Goal: Transaction & Acquisition: Download file/media

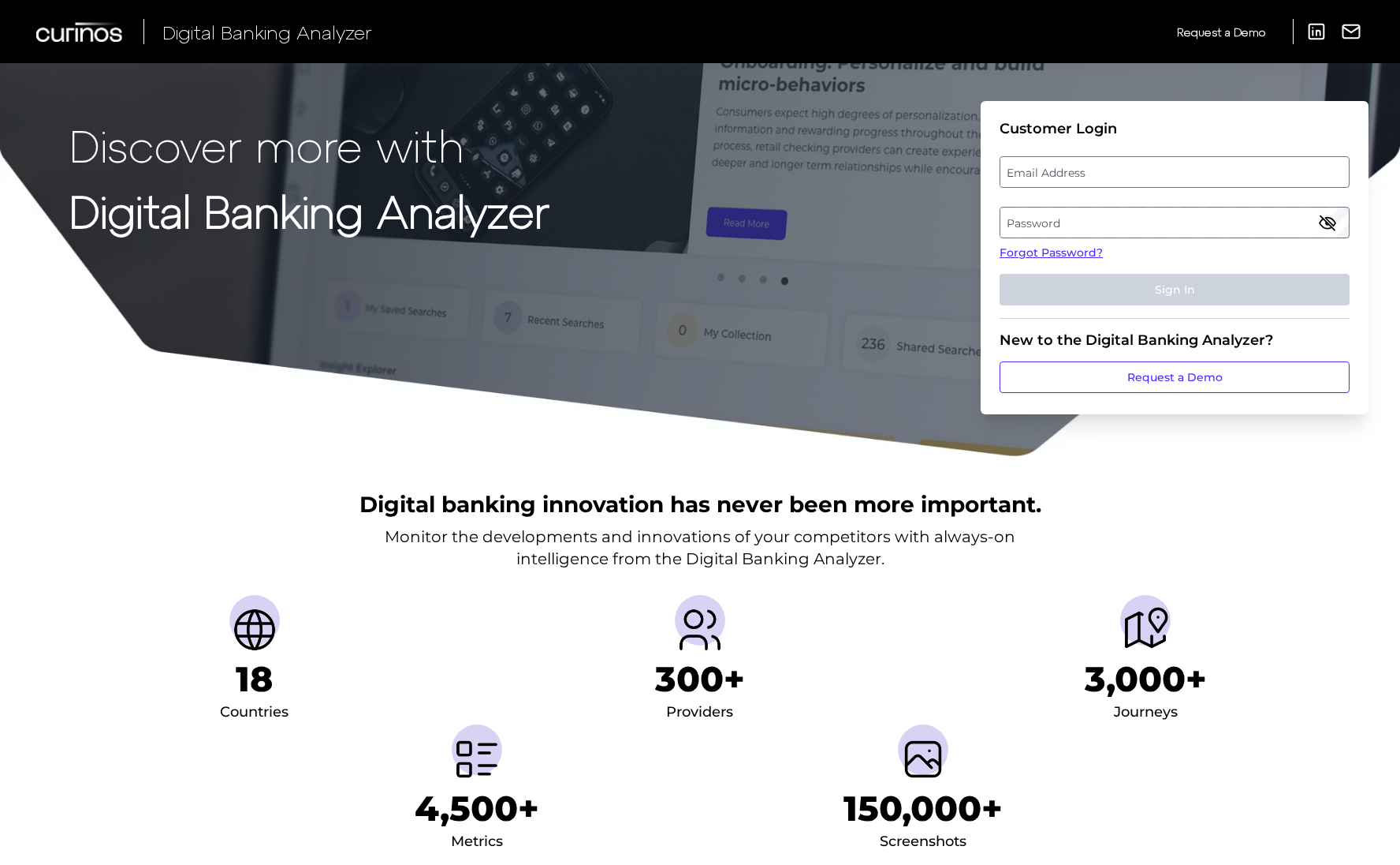
click at [1078, 162] on label "Email Address" at bounding box center [1174, 172] width 348 height 28
click at [1078, 162] on input "email" at bounding box center [1174, 172] width 350 height 32
click at [1074, 175] on input "Email Address" at bounding box center [1174, 172] width 350 height 32
type input "[EMAIL_ADDRESS][DOMAIN_NAME]"
click at [1103, 214] on label "Password" at bounding box center [1174, 222] width 348 height 28
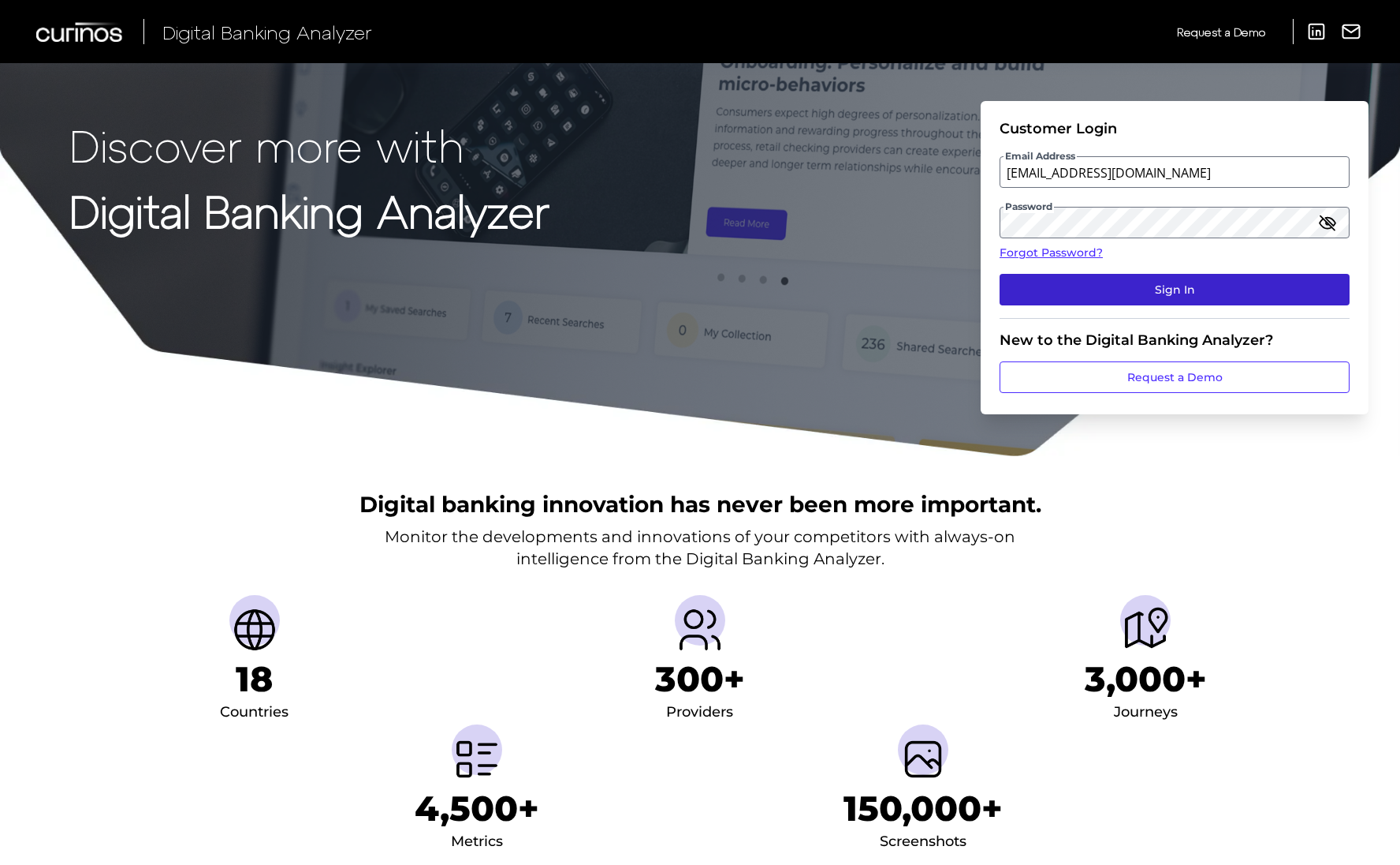
click at [1191, 286] on button "Sign In" at bounding box center [1174, 290] width 350 height 32
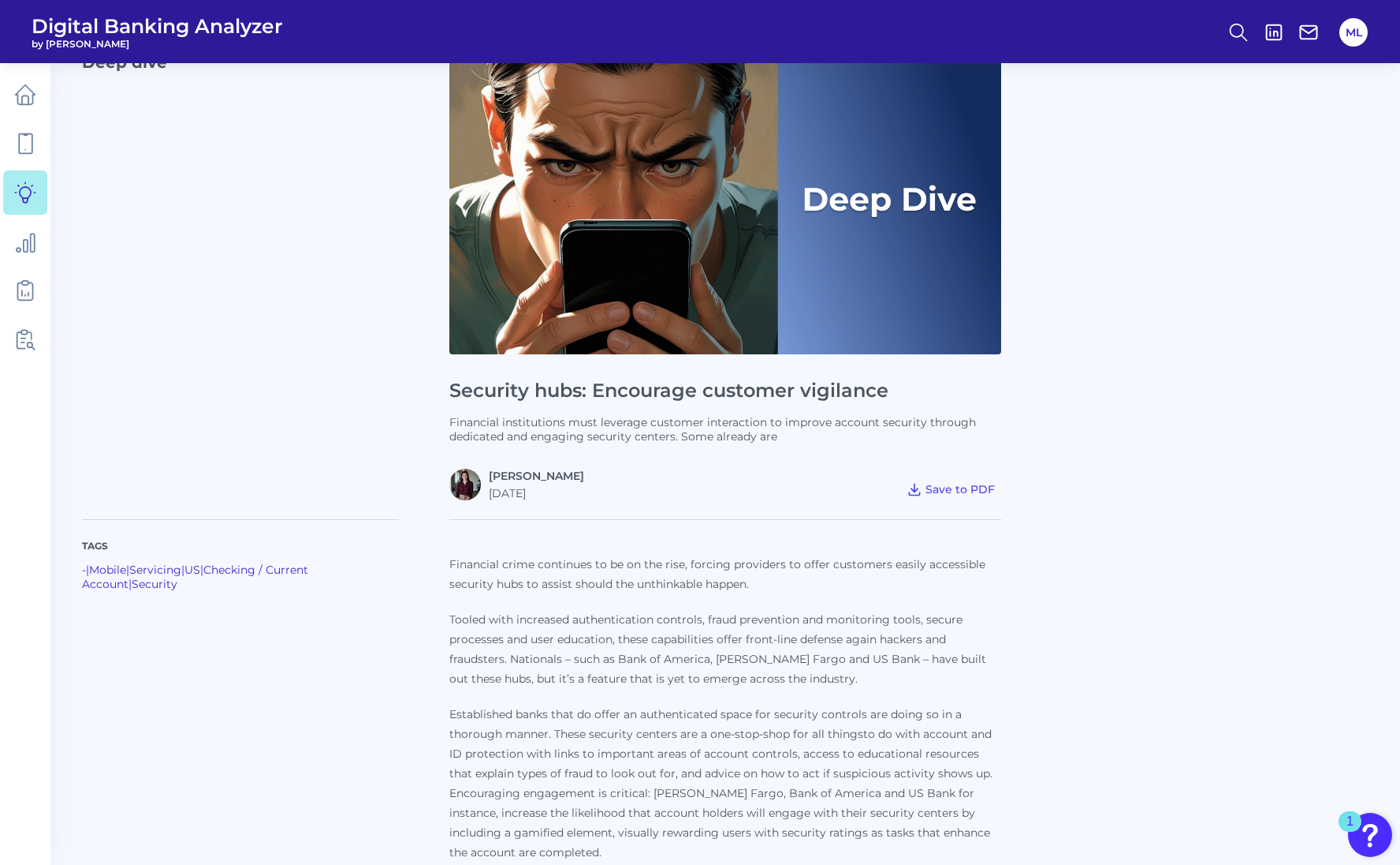
scroll to position [237, 0]
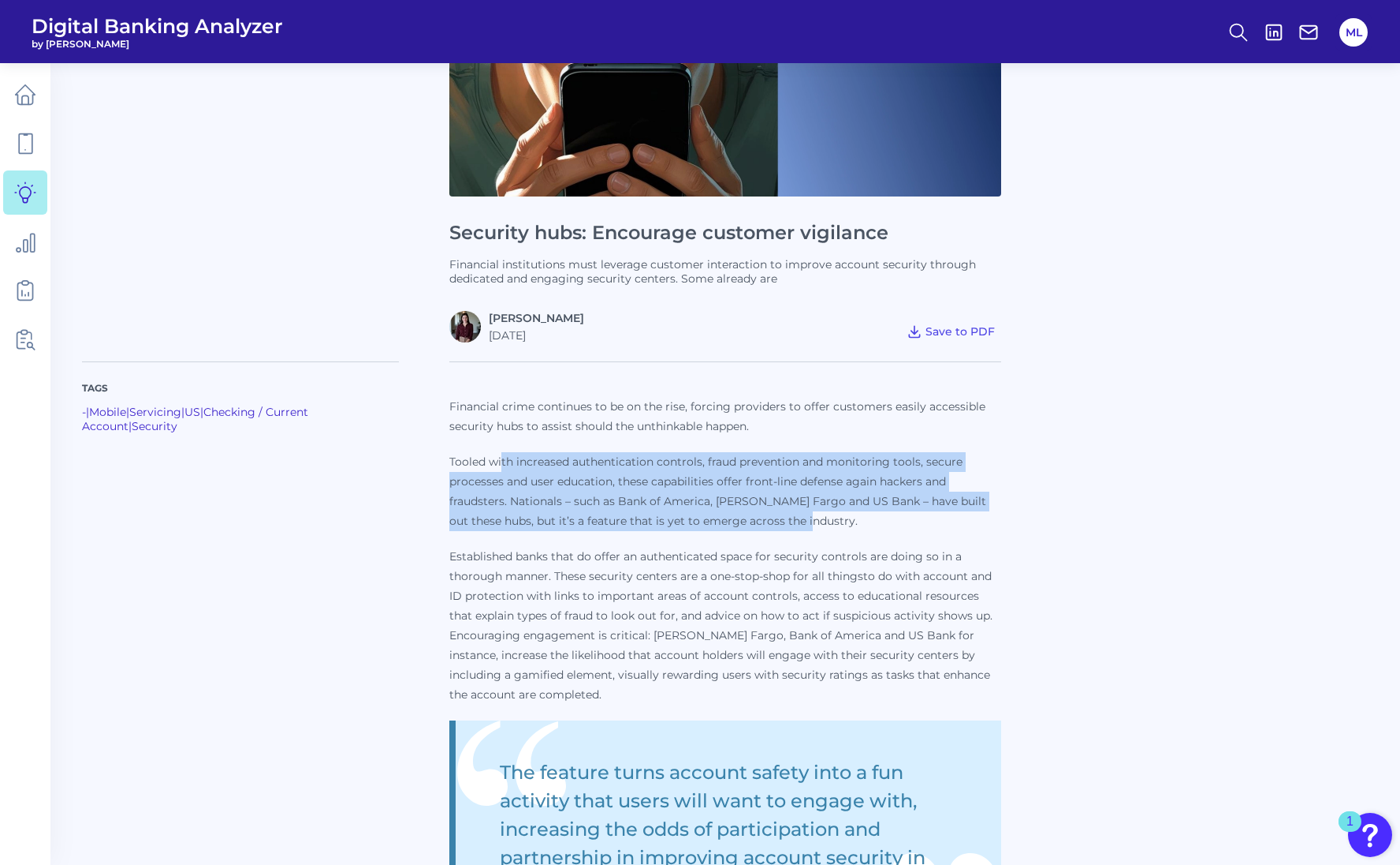
drag, startPoint x: 501, startPoint y: 467, endPoint x: 812, endPoint y: 515, distance: 314.7
click at [812, 515] on p "Tooled with increased authentication controls, fraud prevention and monitoring …" at bounding box center [725, 491] width 552 height 79
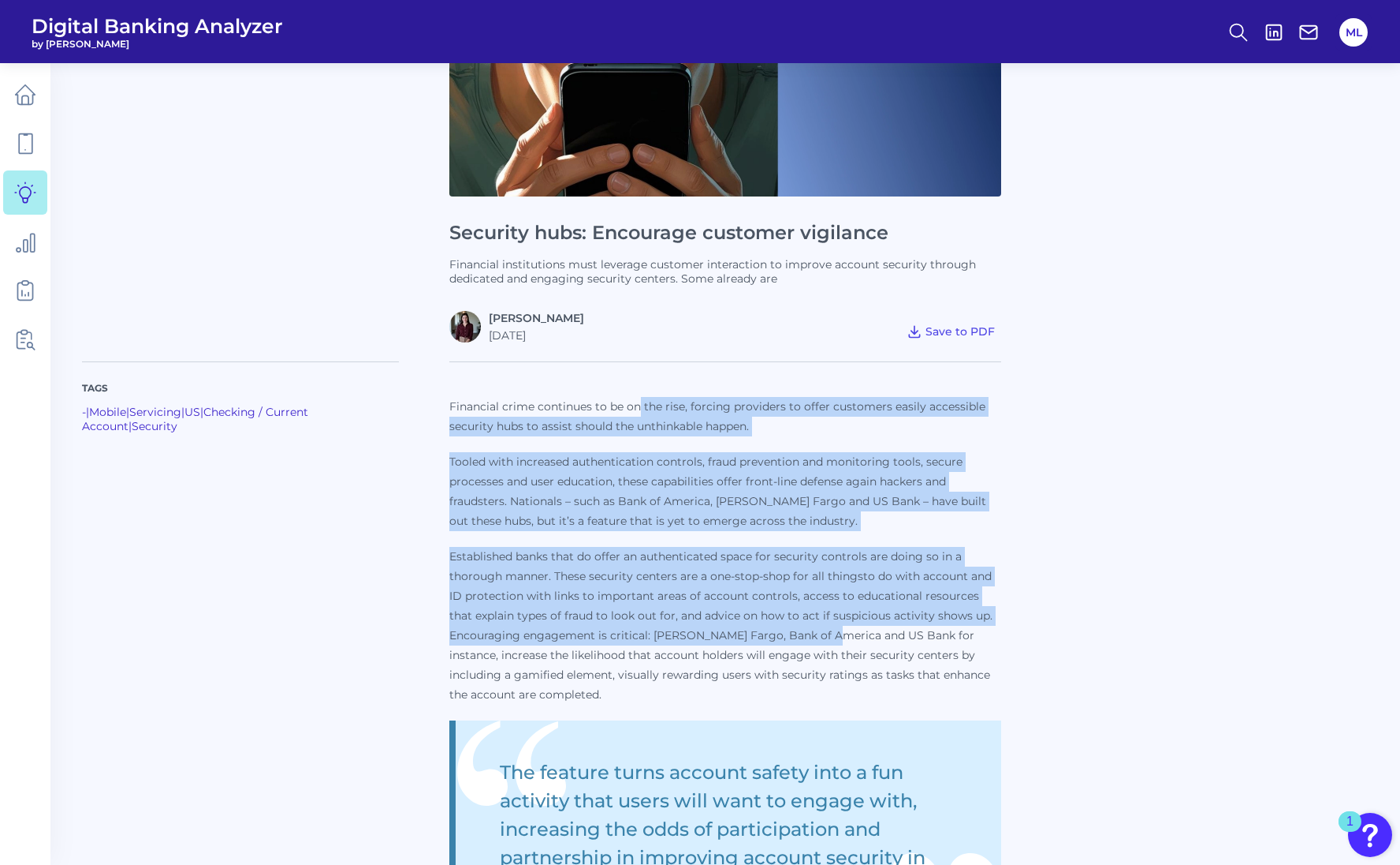
drag, startPoint x: 642, startPoint y: 404, endPoint x: 827, endPoint y: 627, distance: 289.7
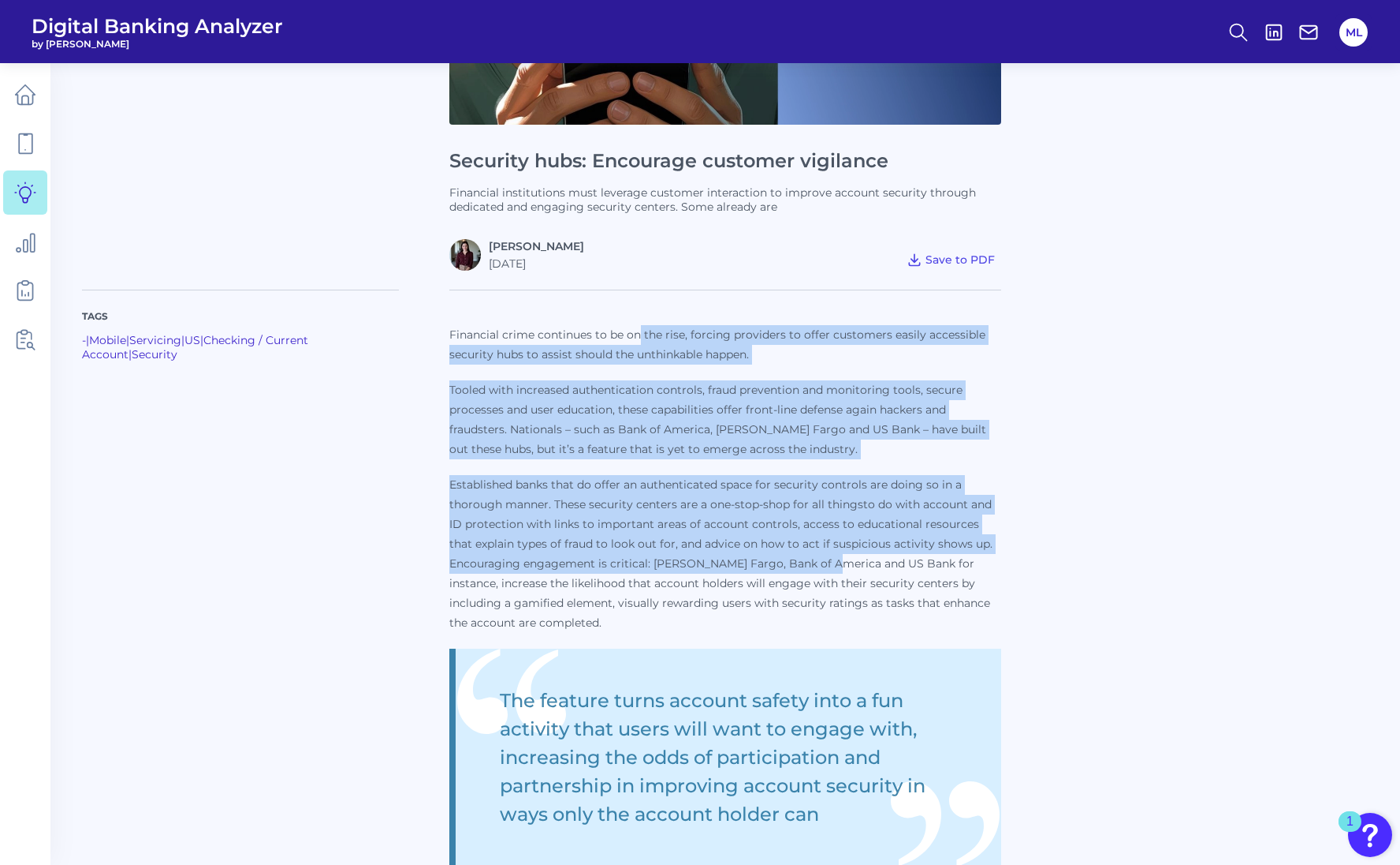
scroll to position [395, 0]
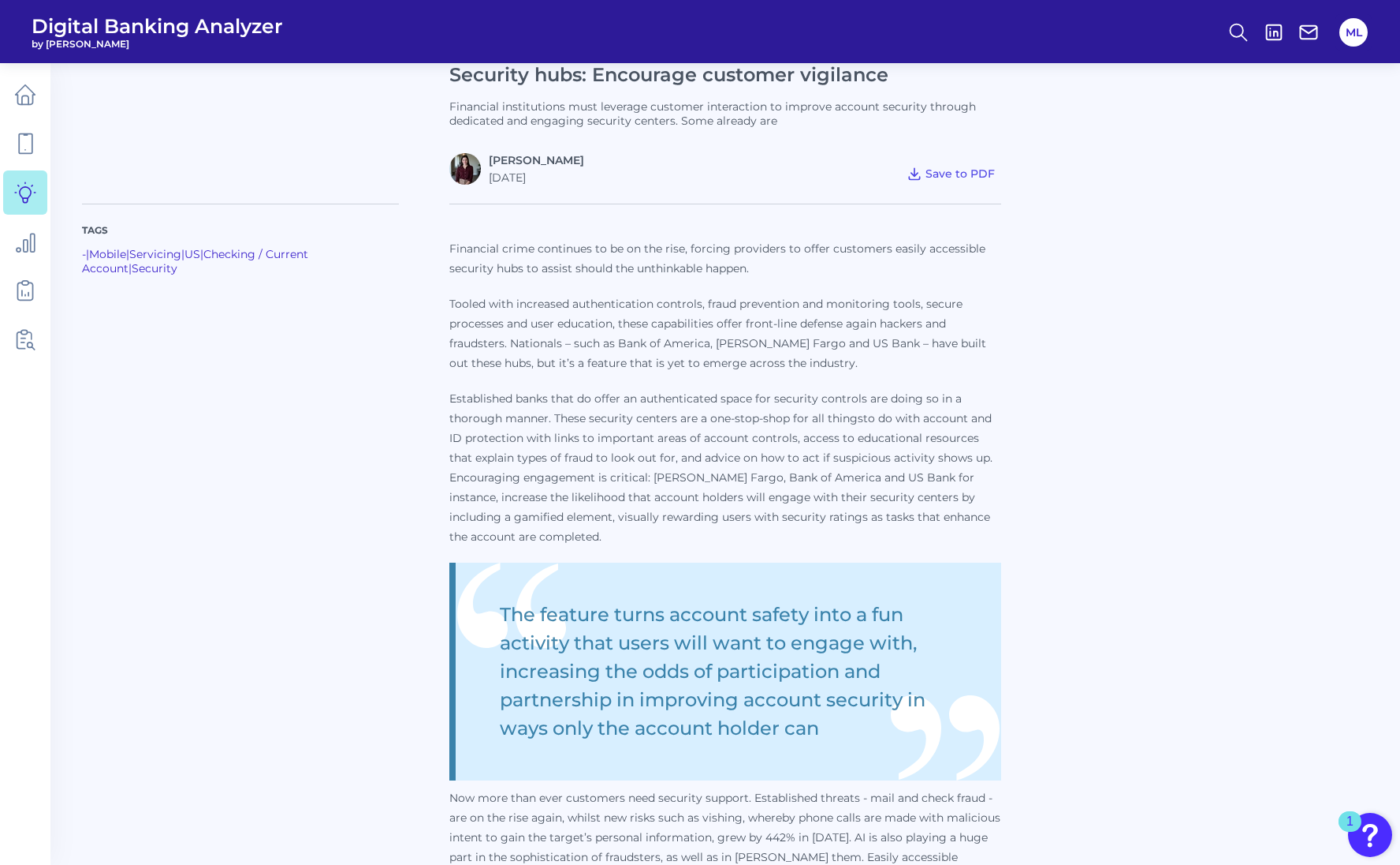
click at [848, 491] on p "Established banks that do offer an authenticated space for security controls ar…" at bounding box center [725, 468] width 552 height 158
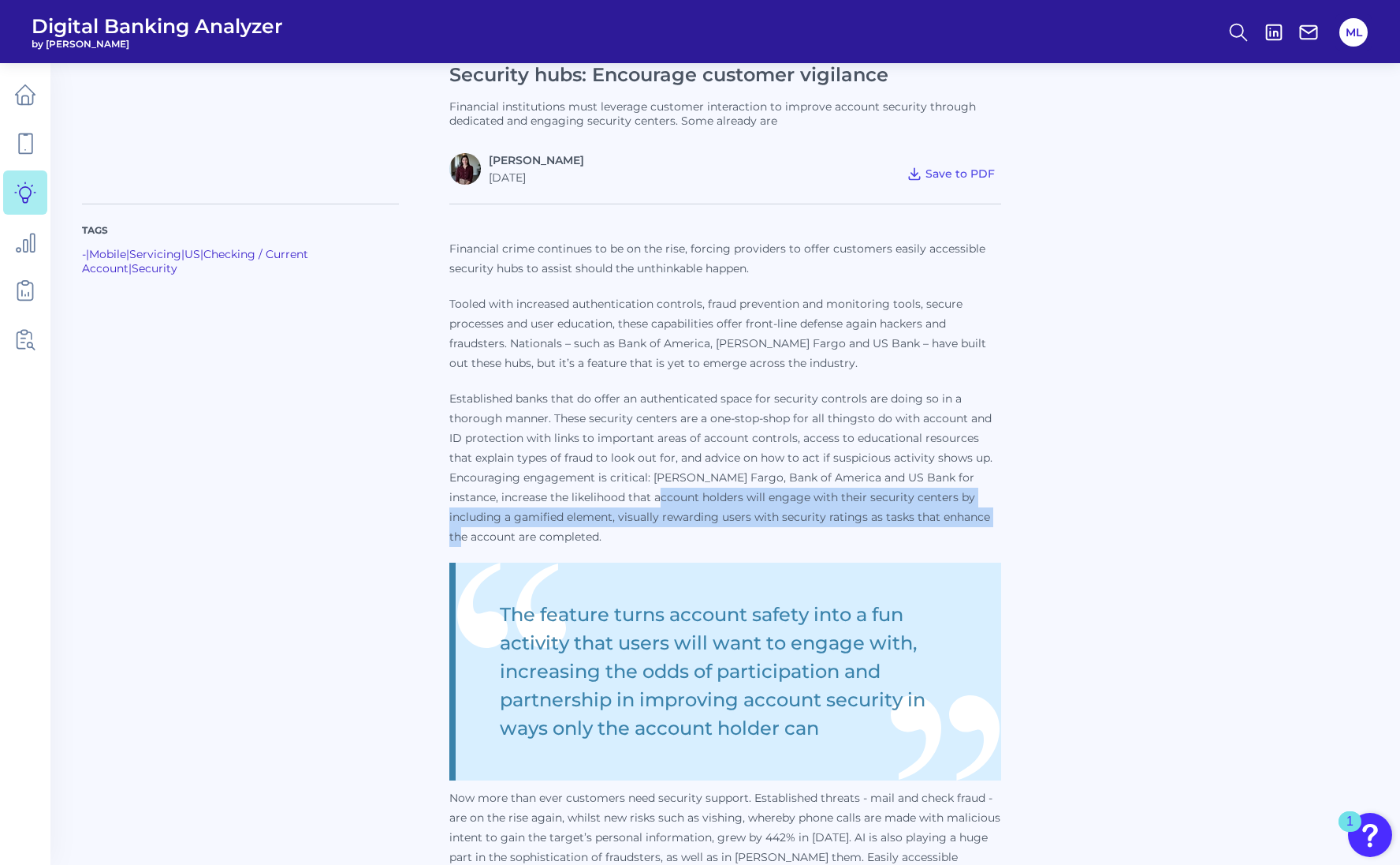
drag, startPoint x: 660, startPoint y: 503, endPoint x: 989, endPoint y: 516, distance: 329.3
click at [989, 516] on p "Established banks that do offer an authenticated space for security controls ar…" at bounding box center [725, 468] width 552 height 158
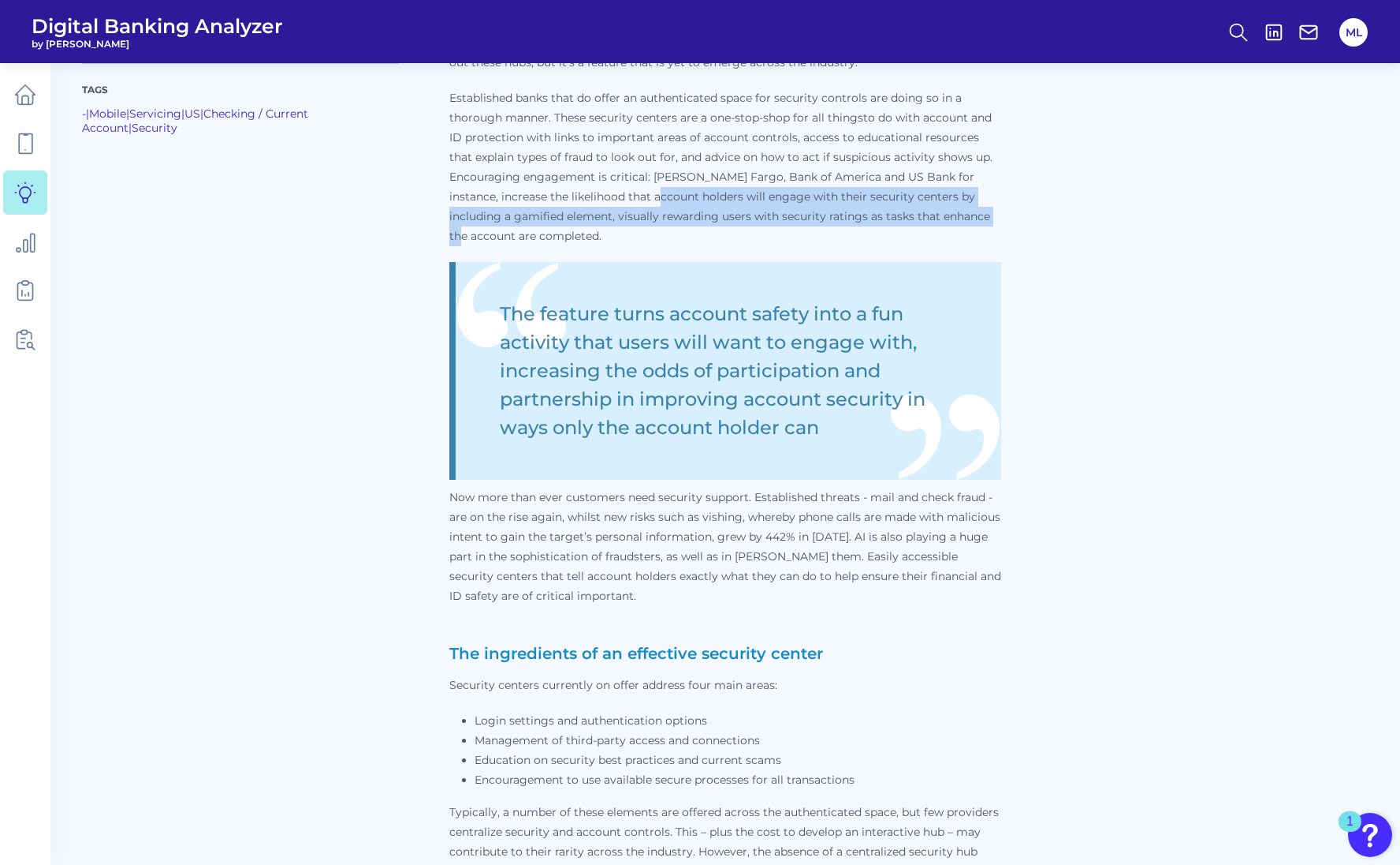
scroll to position [710, 0]
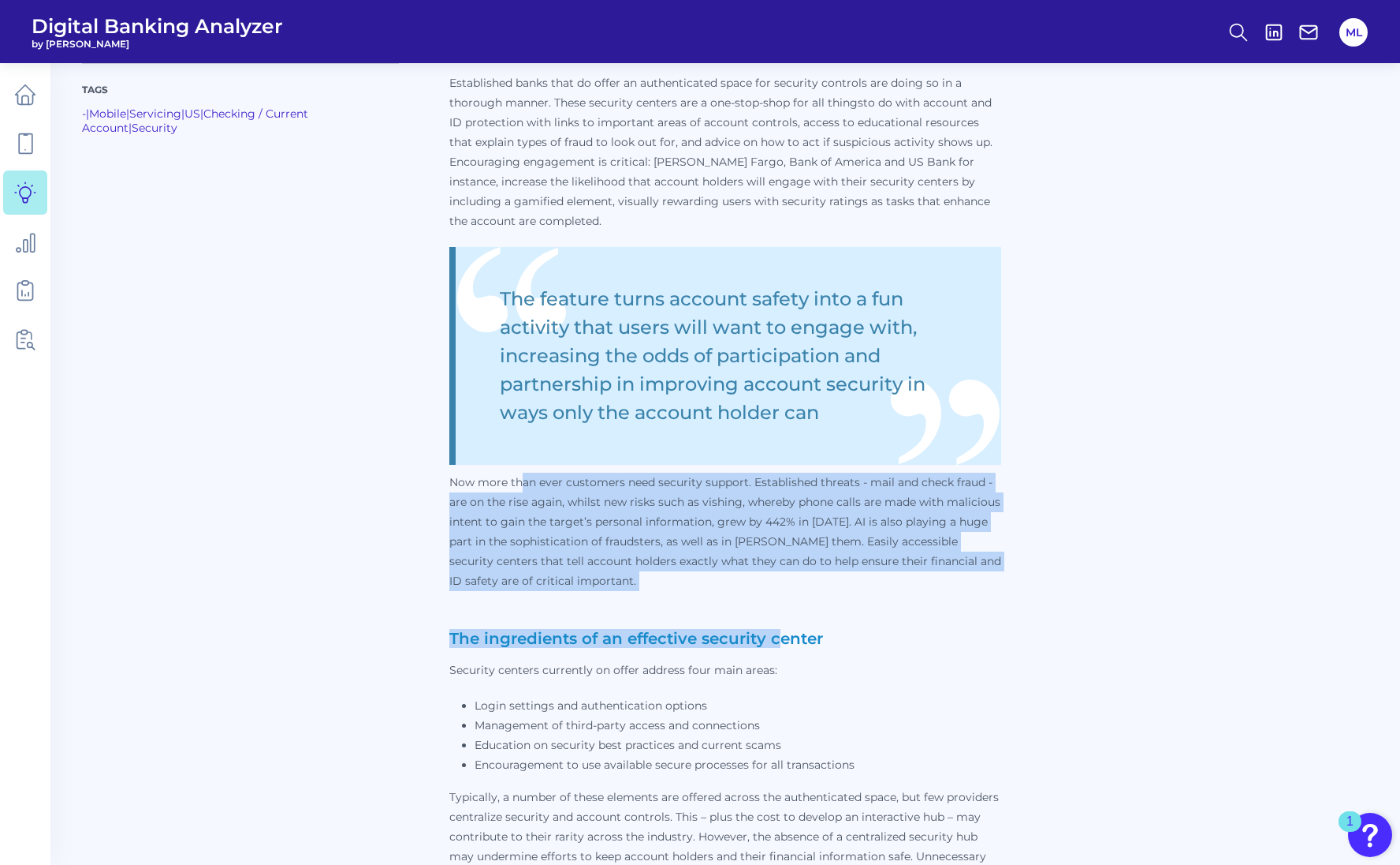
drag, startPoint x: 519, startPoint y: 480, endPoint x: 778, endPoint y: 594, distance: 283.0
click at [778, 594] on p "Financial crime continues to be on the rise, forcing providers to offer custome…" at bounding box center [725, 575] width 552 height 1304
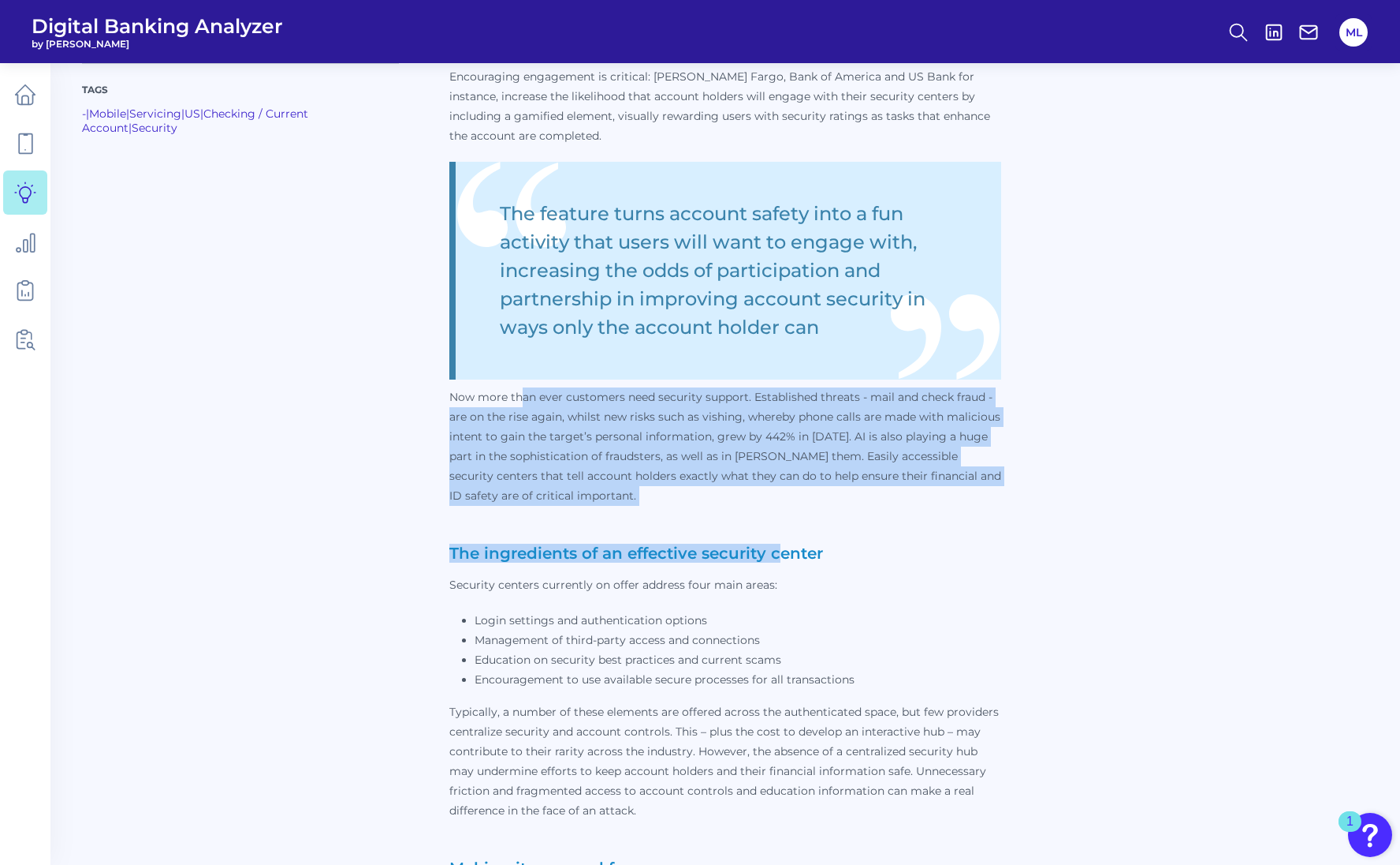
scroll to position [868, 0]
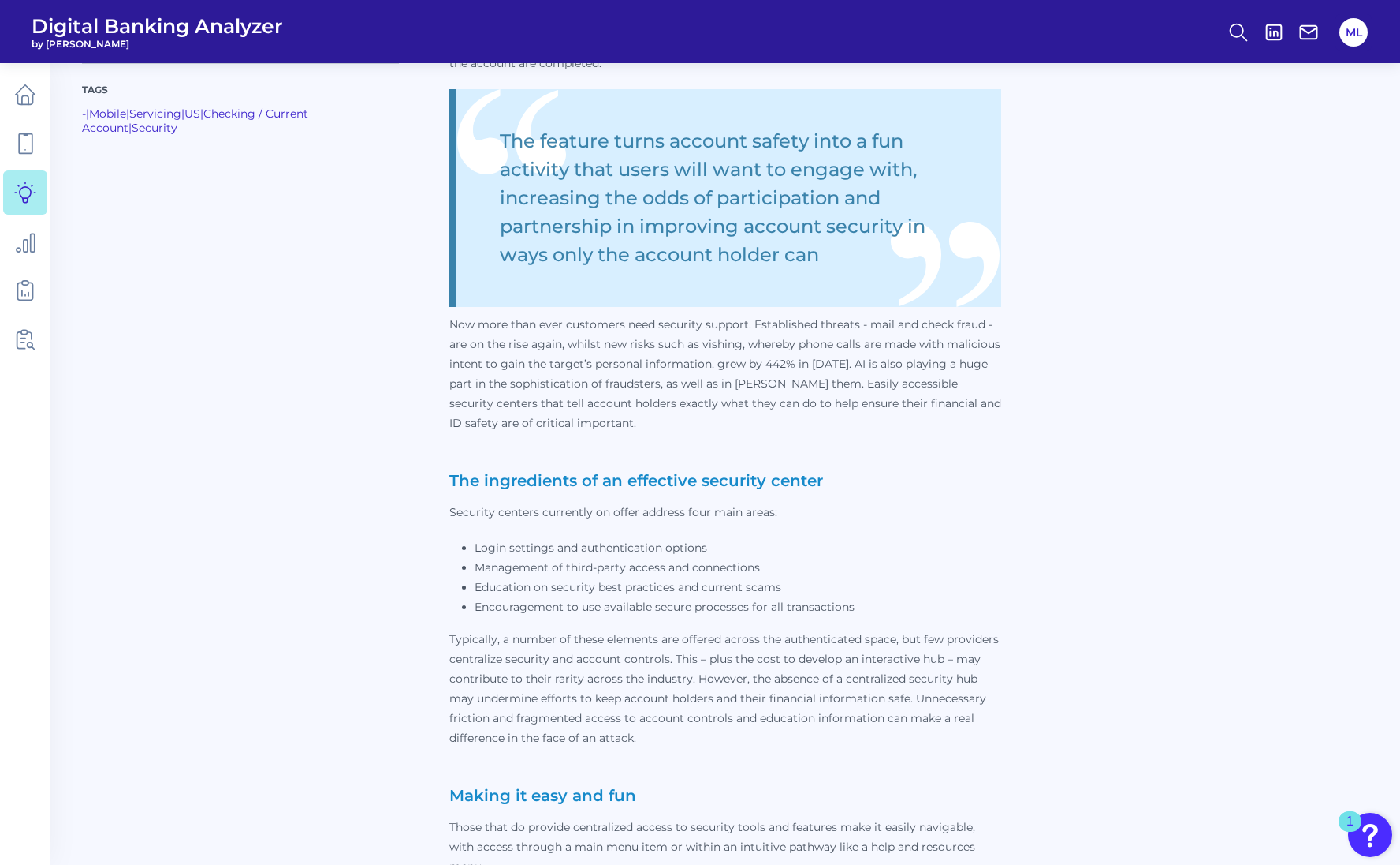
click at [557, 515] on p "Security centers currently on offer address four main areas:" at bounding box center [725, 512] width 552 height 19
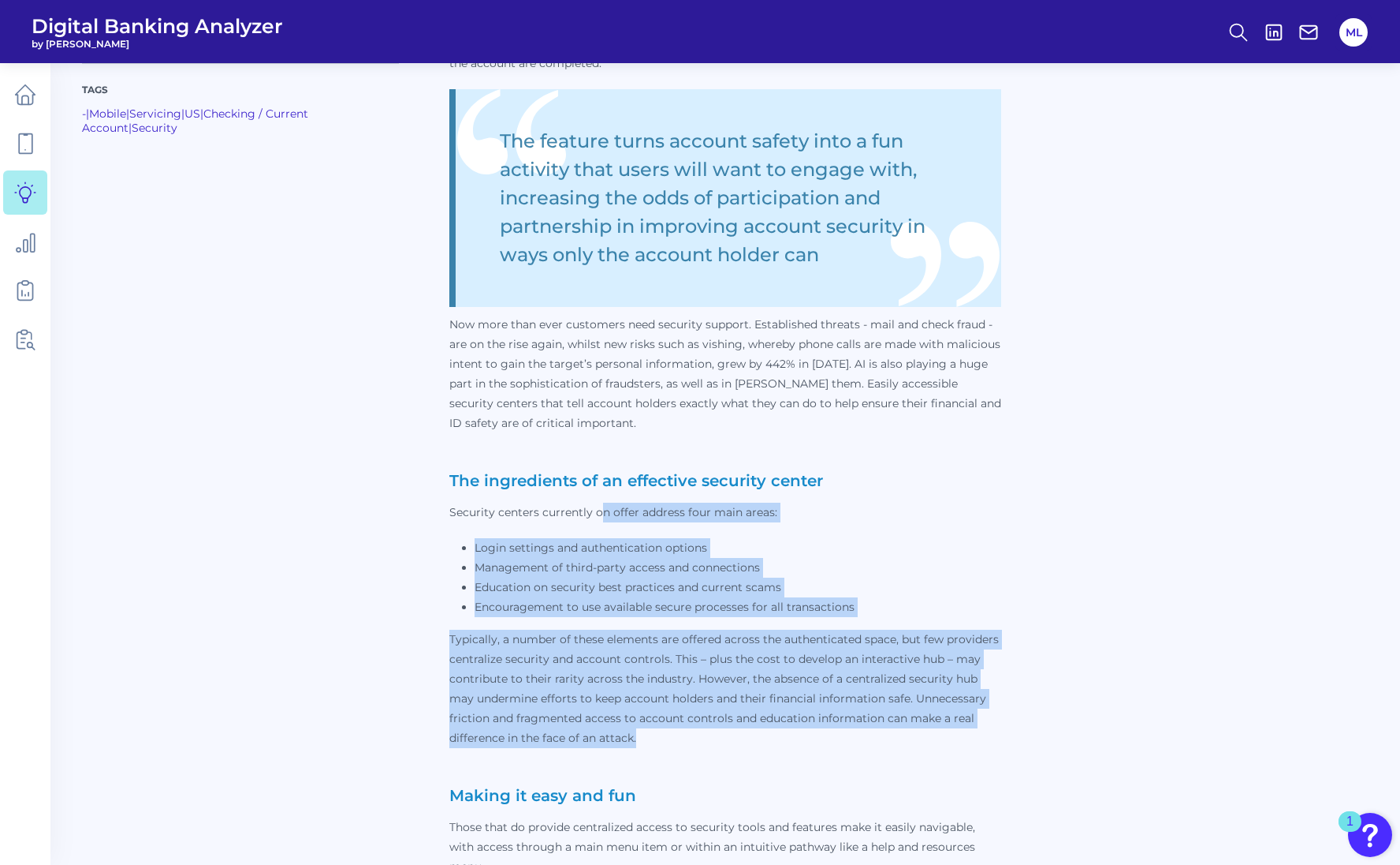
drag, startPoint x: 601, startPoint y: 518, endPoint x: 682, endPoint y: 734, distance: 230.7
click at [682, 734] on p "Financial crime continues to be on the rise, forcing providers to offer custome…" at bounding box center [725, 417] width 552 height 1304
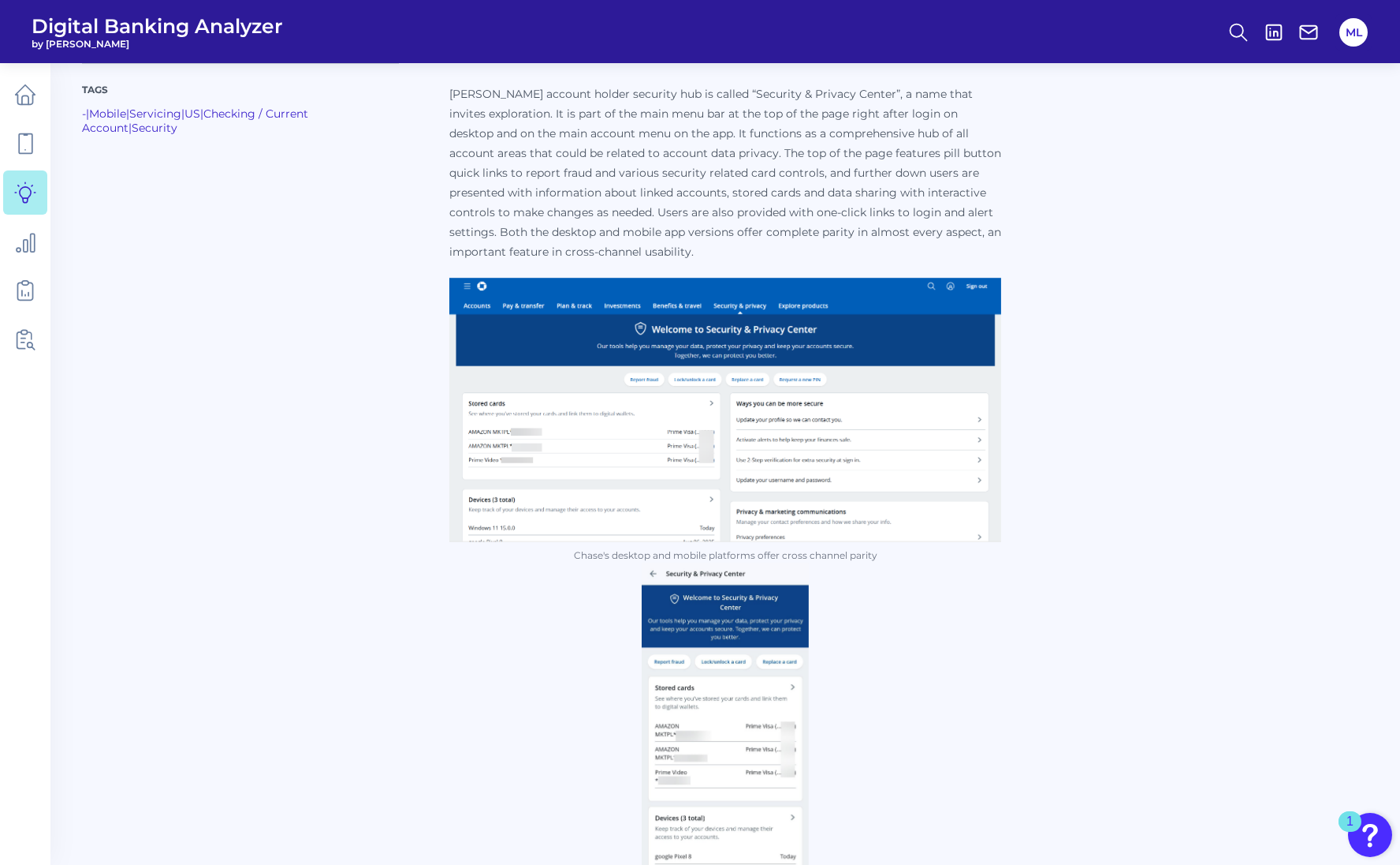
scroll to position [1893, 0]
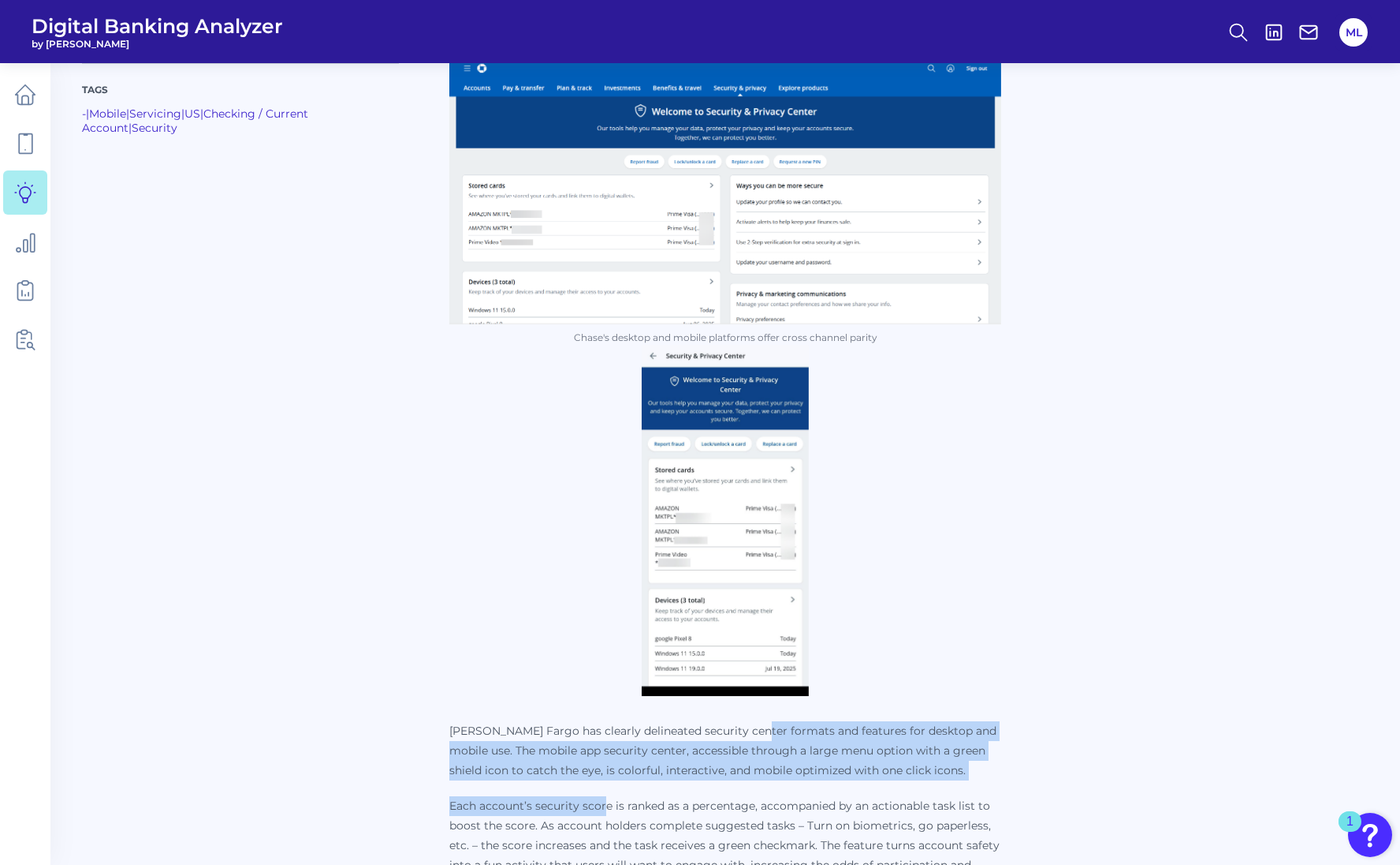
drag, startPoint x: 749, startPoint y: 713, endPoint x: 607, endPoint y: 763, distance: 150.5
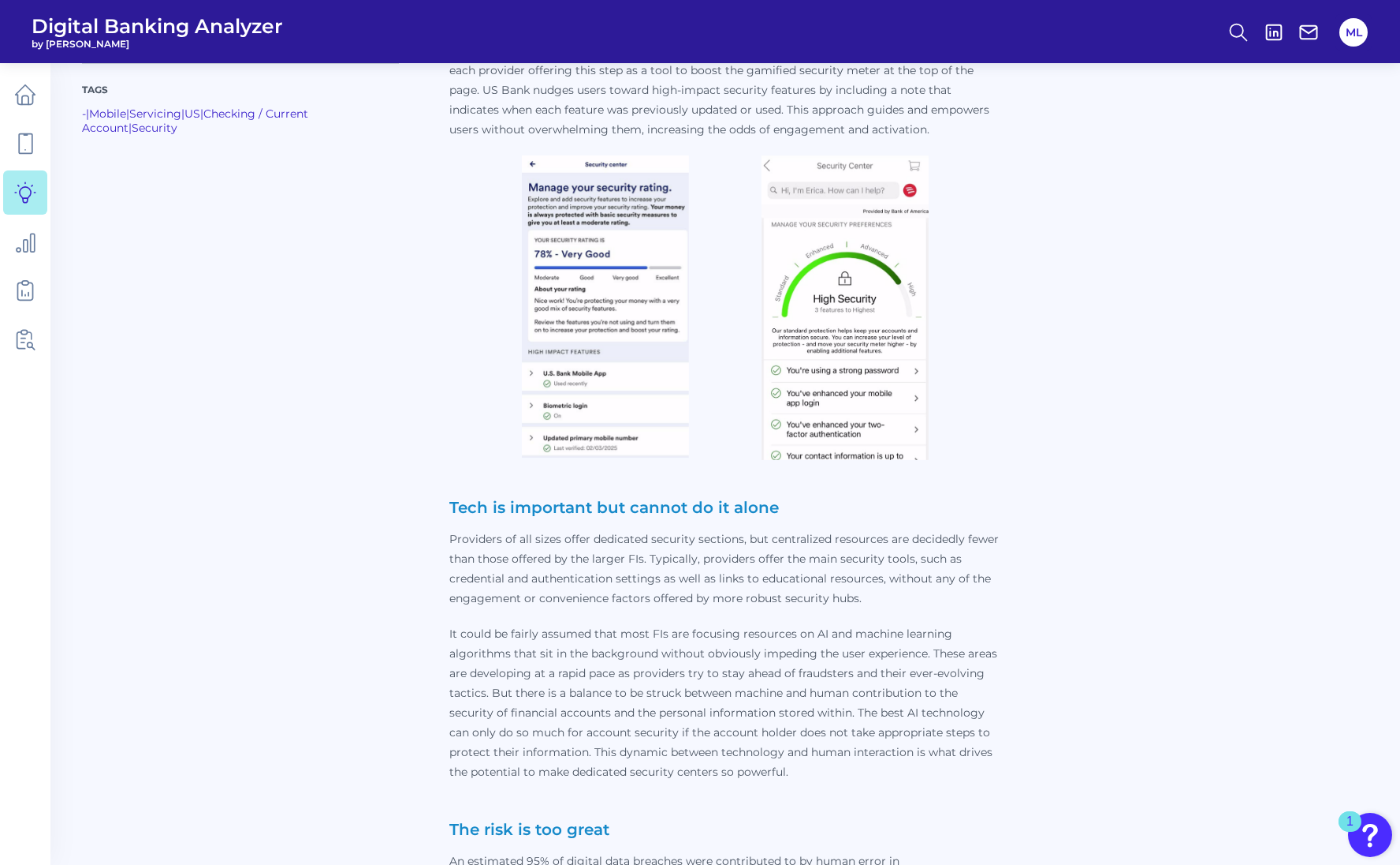
scroll to position [4261, 0]
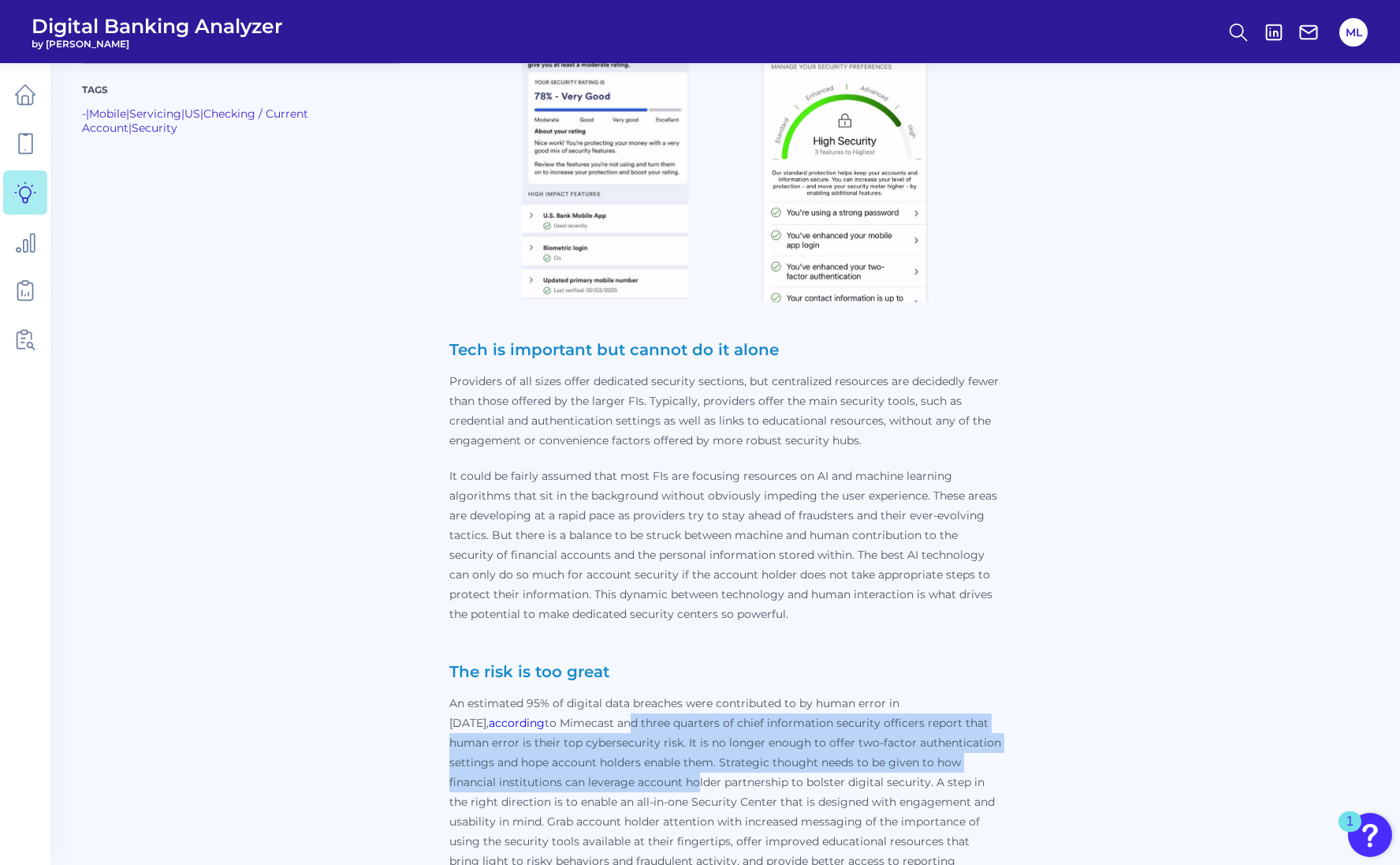
drag, startPoint x: 528, startPoint y: 680, endPoint x: 642, endPoint y: 739, distance: 128.4
click at [642, 742] on p "An estimated 95% of digital data breaches were contributed to by human error in…" at bounding box center [725, 792] width 552 height 197
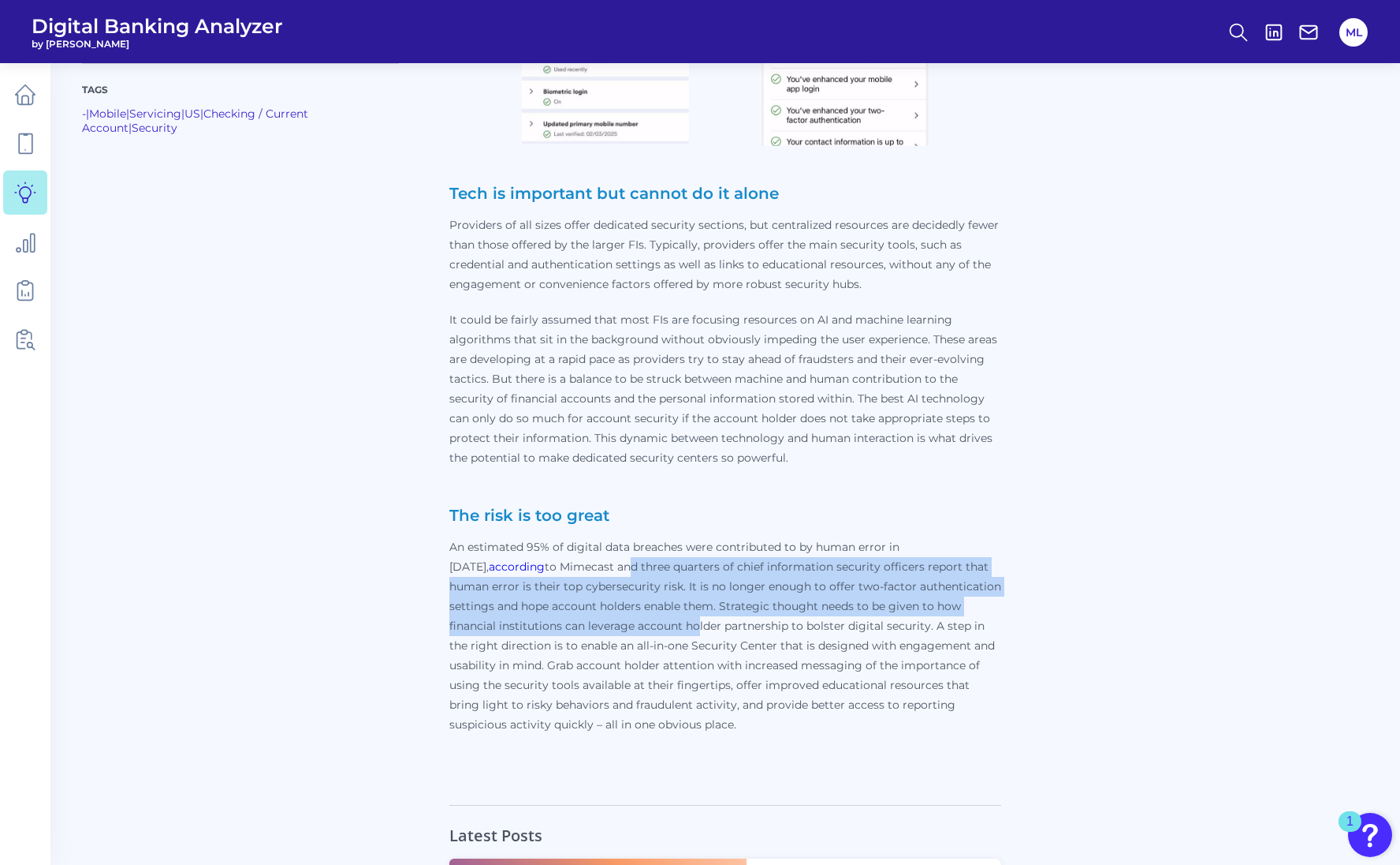
scroll to position [4418, 0]
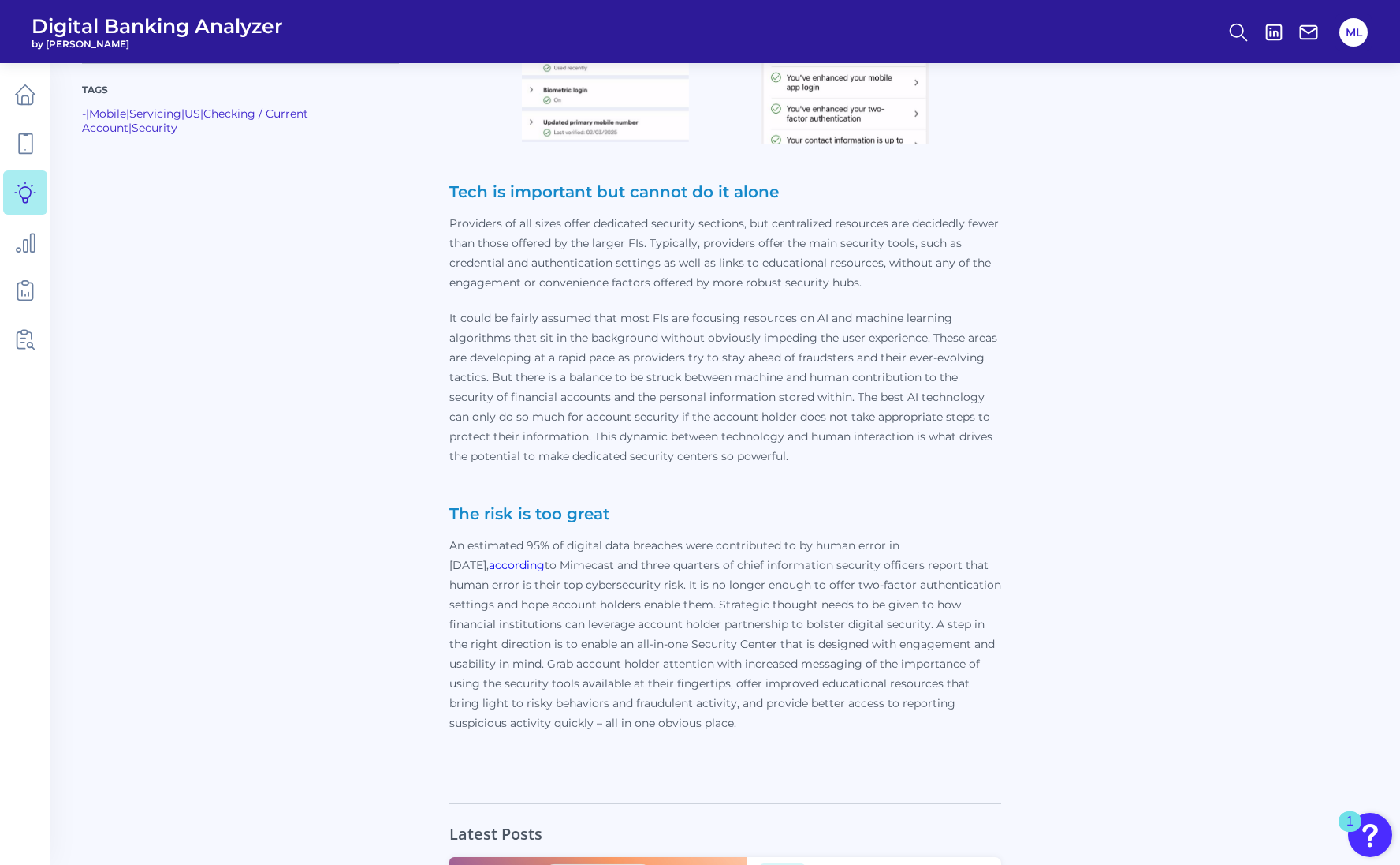
click at [737, 588] on p "An estimated 95% of digital data breaches were contributed to by human error in…" at bounding box center [725, 634] width 552 height 197
drag, startPoint x: 657, startPoint y: 585, endPoint x: 637, endPoint y: 680, distance: 97.1
click at [637, 680] on p "An estimated 95% of digital data breaches were contributed to by human error in…" at bounding box center [725, 634] width 552 height 197
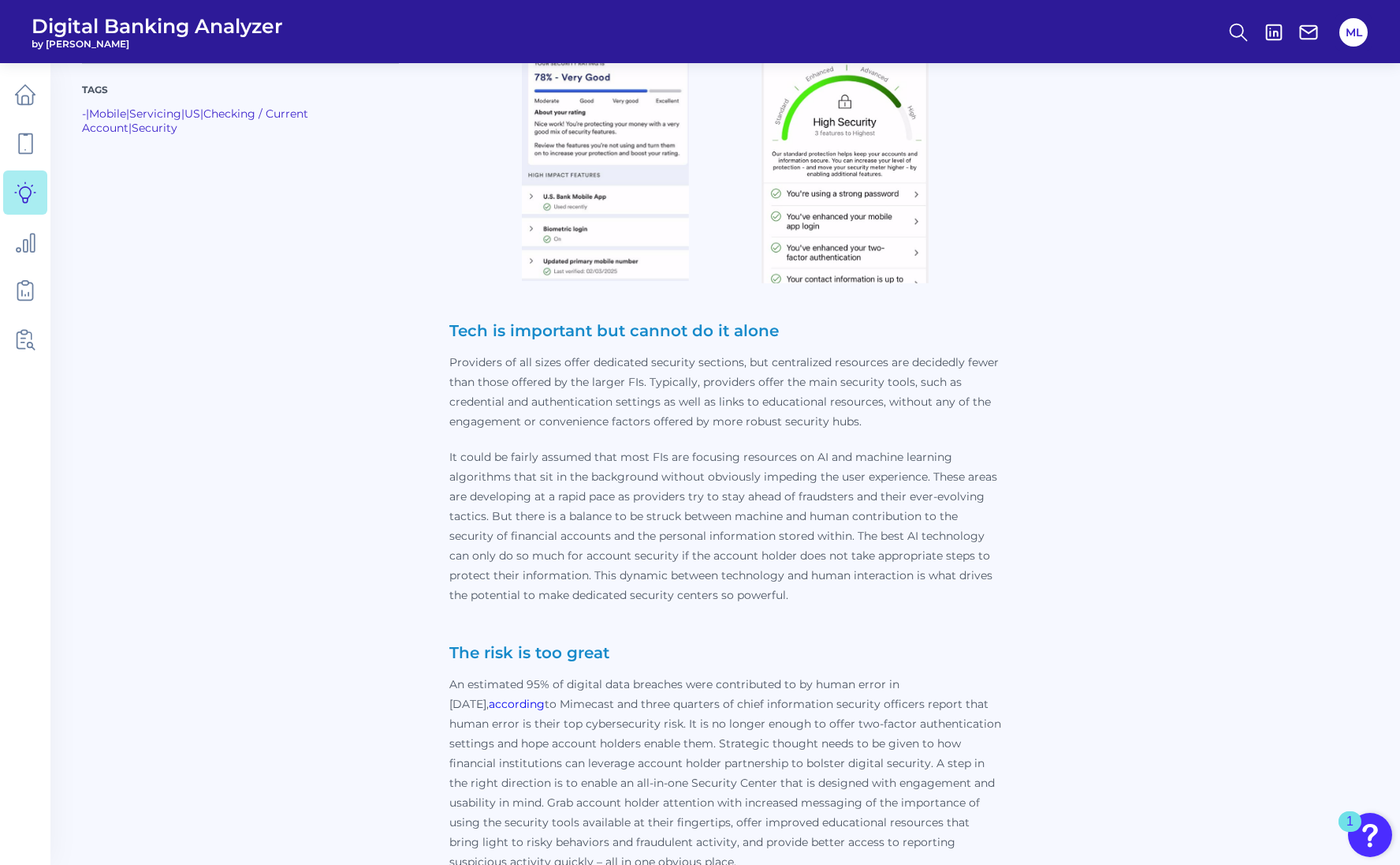
scroll to position [4261, 0]
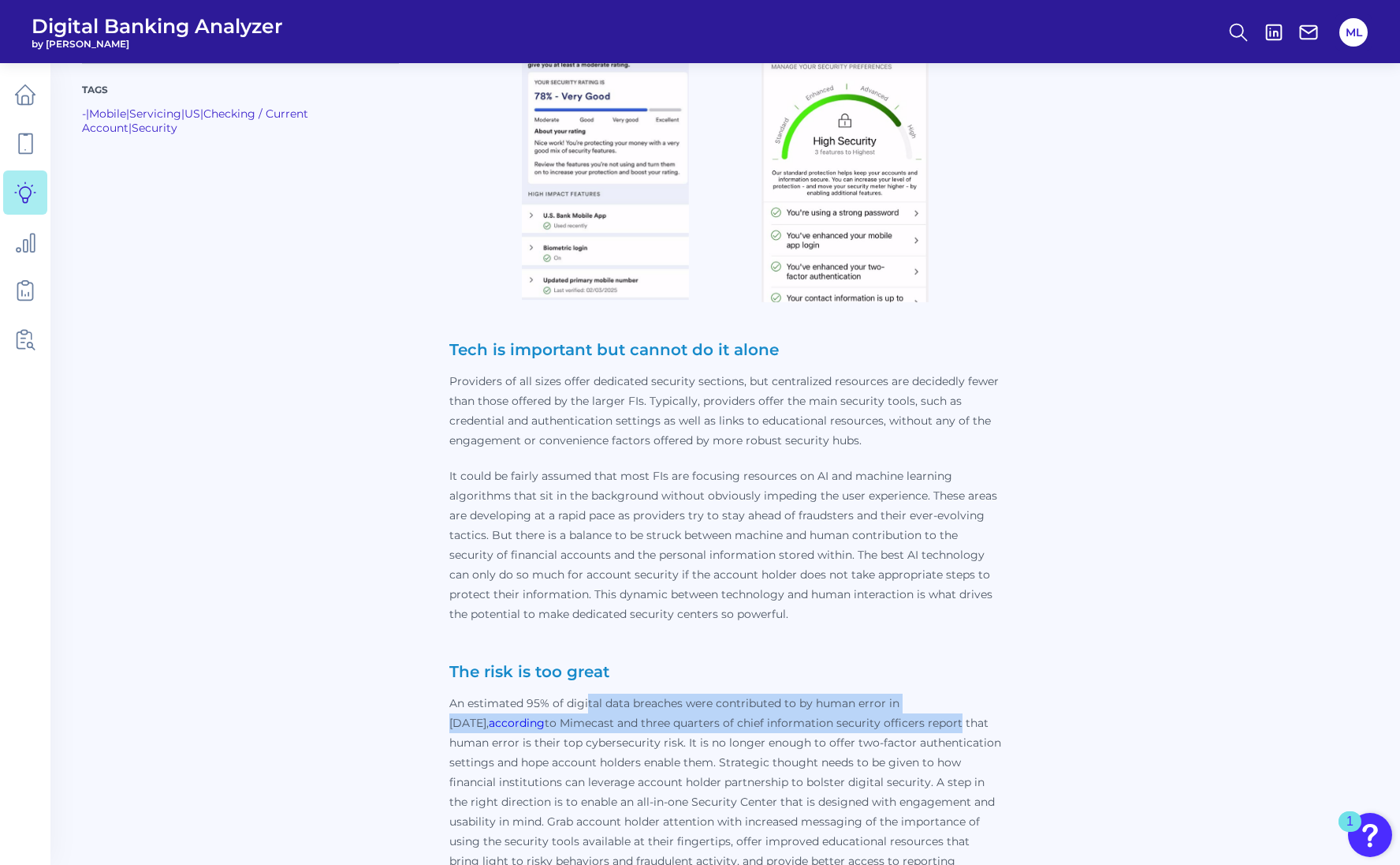
drag, startPoint x: 586, startPoint y: 660, endPoint x: 858, endPoint y: 690, distance: 273.6
click at [858, 694] on p "An estimated 95% of digital data breaches were contributed to by human error in…" at bounding box center [725, 792] width 552 height 197
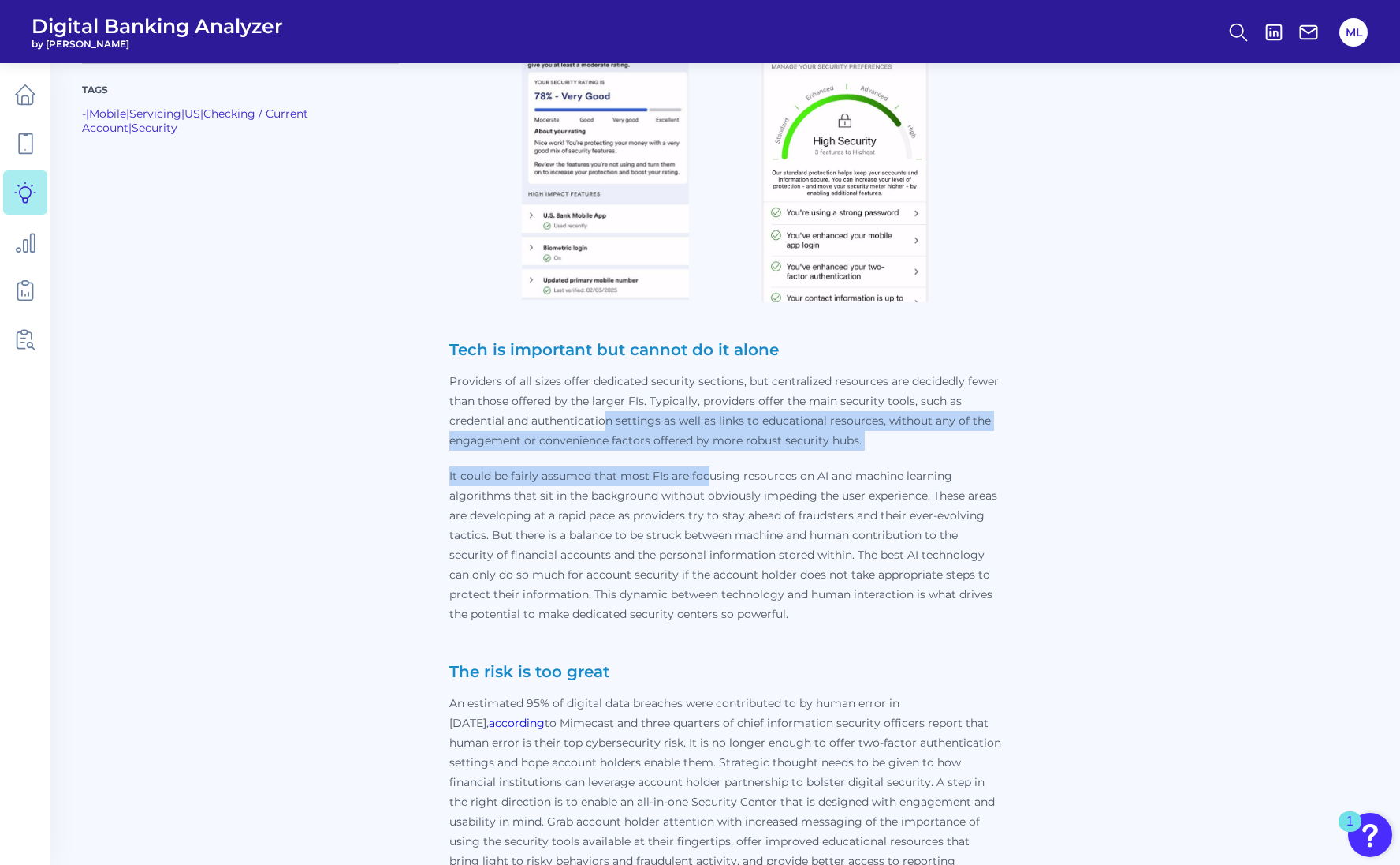
drag, startPoint x: 609, startPoint y: 385, endPoint x: 710, endPoint y: 432, distance: 111.4
click at [710, 432] on p "Tech is important but cannot do it alone Providers of all sizes offer dedicated…" at bounding box center [725, 633] width 552 height 586
click at [710, 466] on p "It could be fairly assumed that most FIs are focusing resources on AI and machi…" at bounding box center [725, 545] width 552 height 158
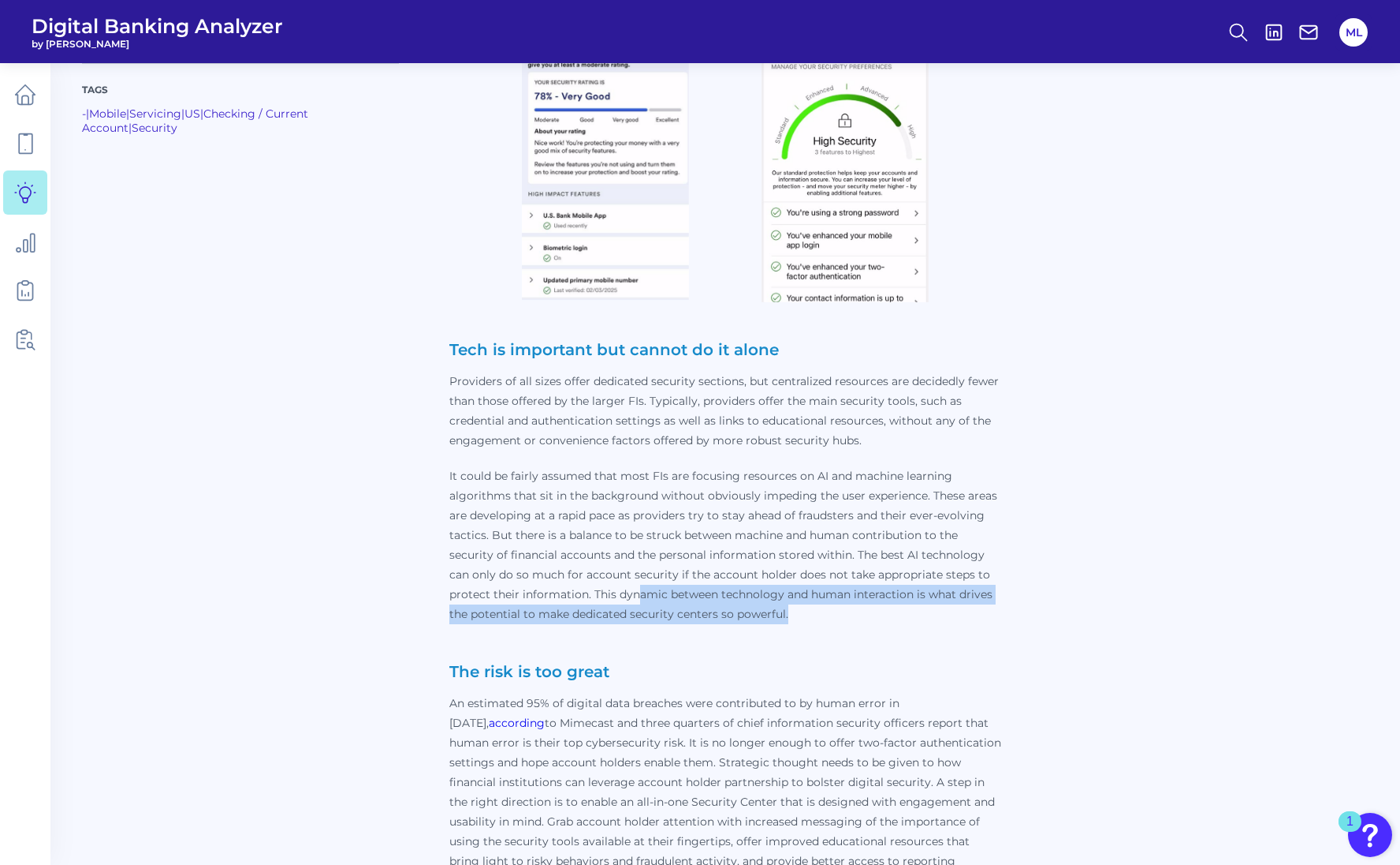
drag, startPoint x: 640, startPoint y: 554, endPoint x: 850, endPoint y: 568, distance: 210.5
click at [850, 568] on p "It could be fairly assumed that most FIs are focusing resources on AI and machi…" at bounding box center [725, 545] width 552 height 158
drag, startPoint x: 826, startPoint y: 568, endPoint x: 721, endPoint y: 539, distance: 108.9
click at [721, 539] on p "It could be fairly assumed that most FIs are focusing resources on AI and machi…" at bounding box center [725, 545] width 552 height 158
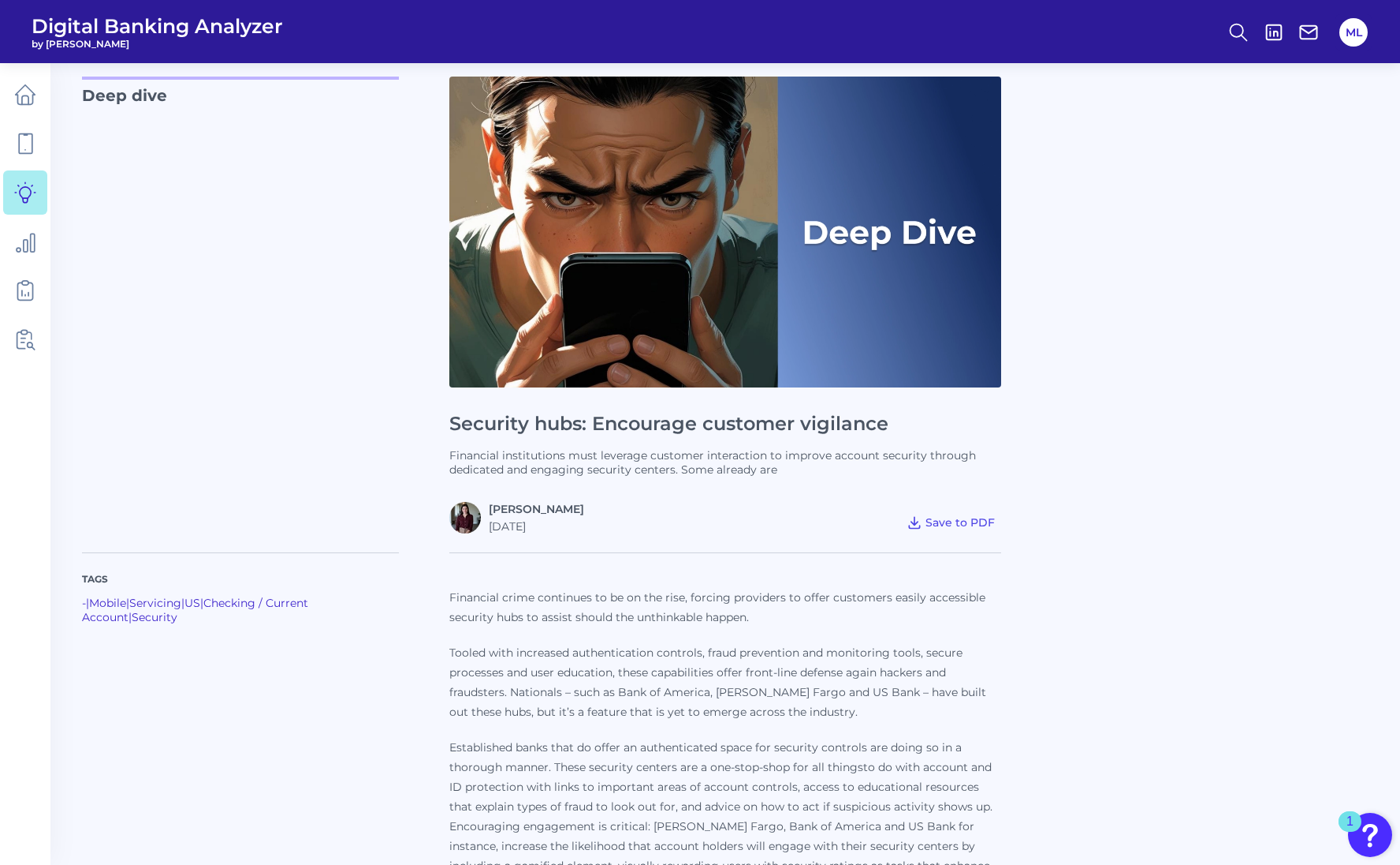
scroll to position [0, 0]
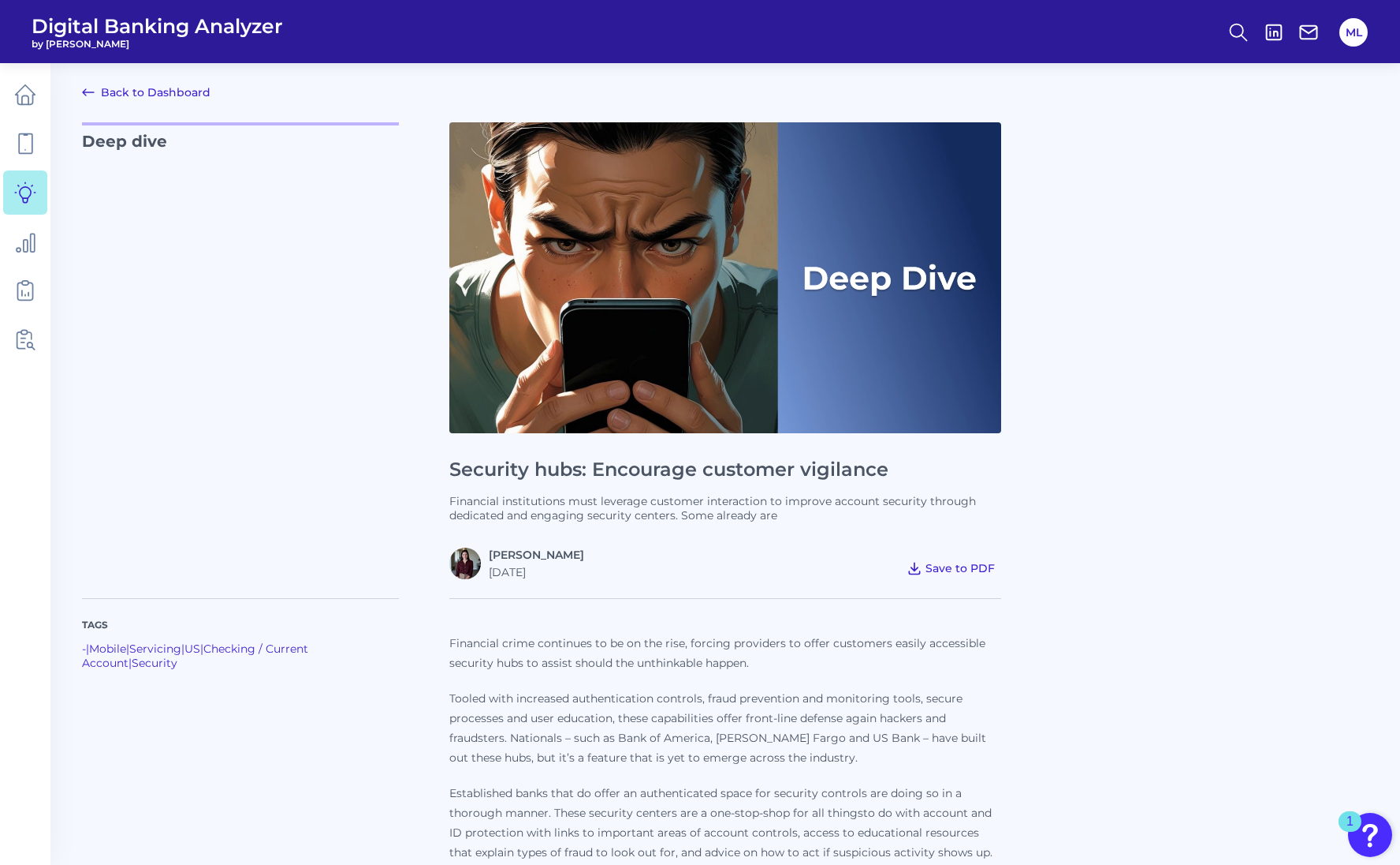
click at [958, 574] on span "Save to PDF" at bounding box center [960, 568] width 70 height 14
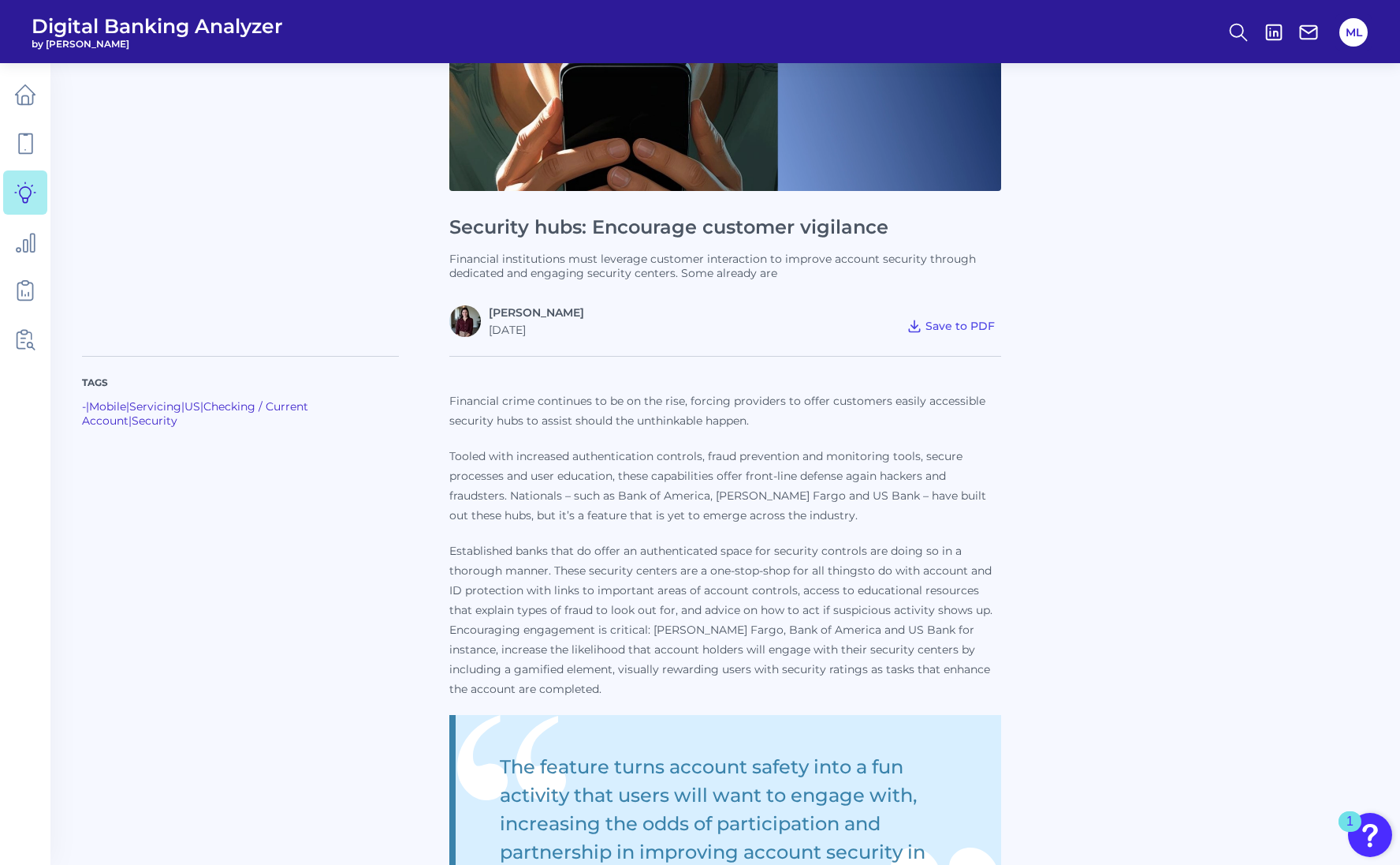
scroll to position [316, 0]
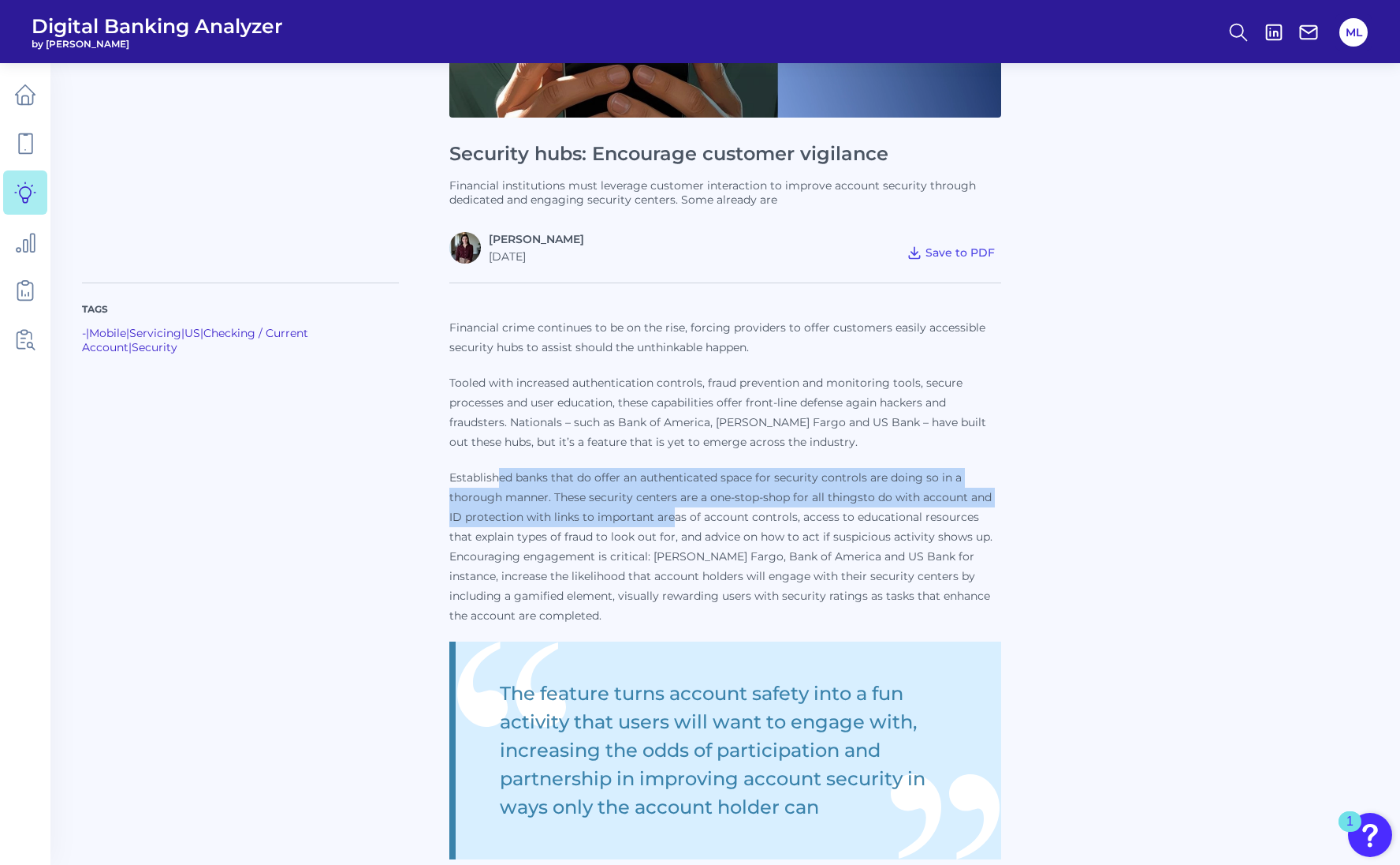
drag, startPoint x: 501, startPoint y: 466, endPoint x: 670, endPoint y: 508, distance: 174.1
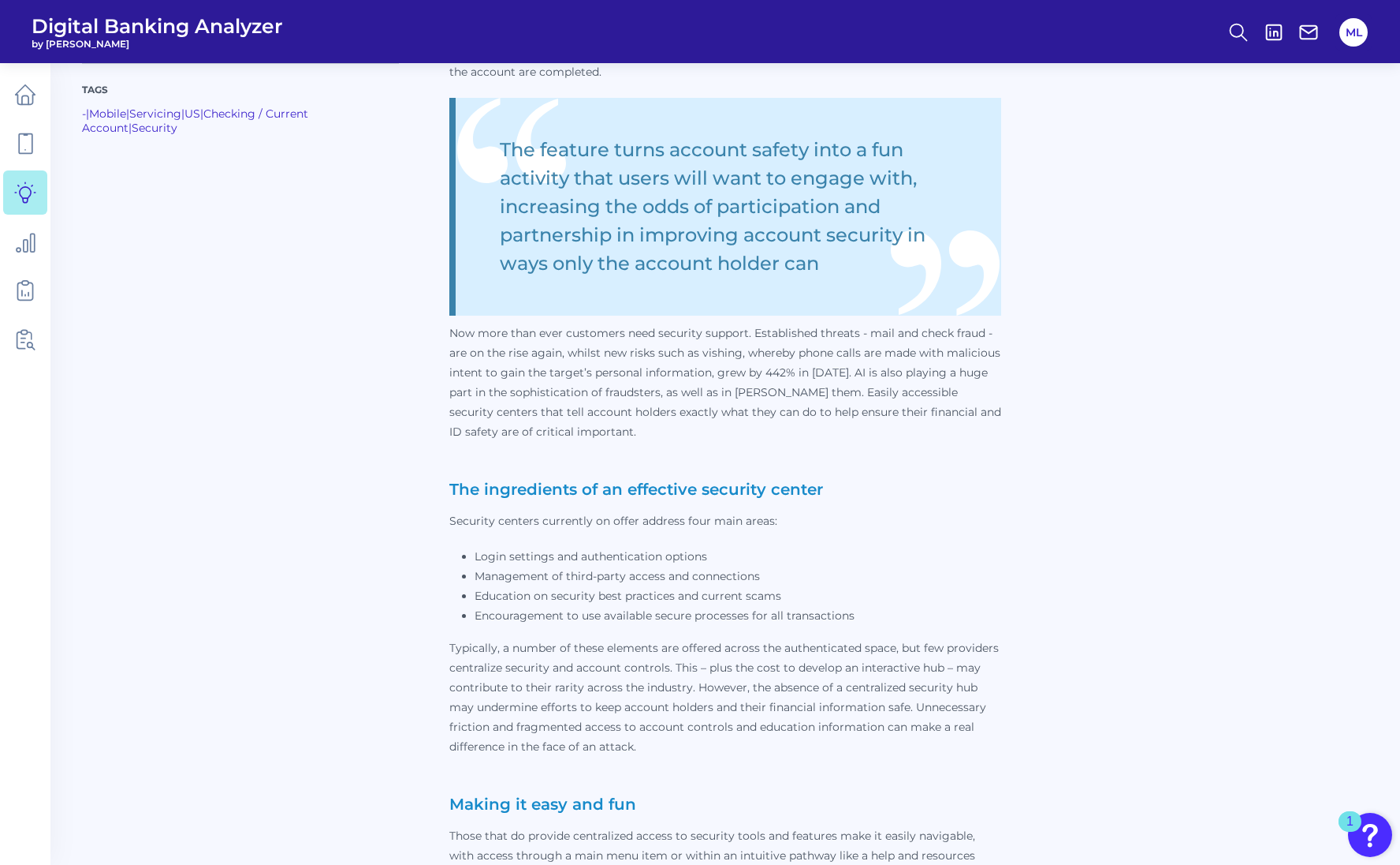
scroll to position [868, 0]
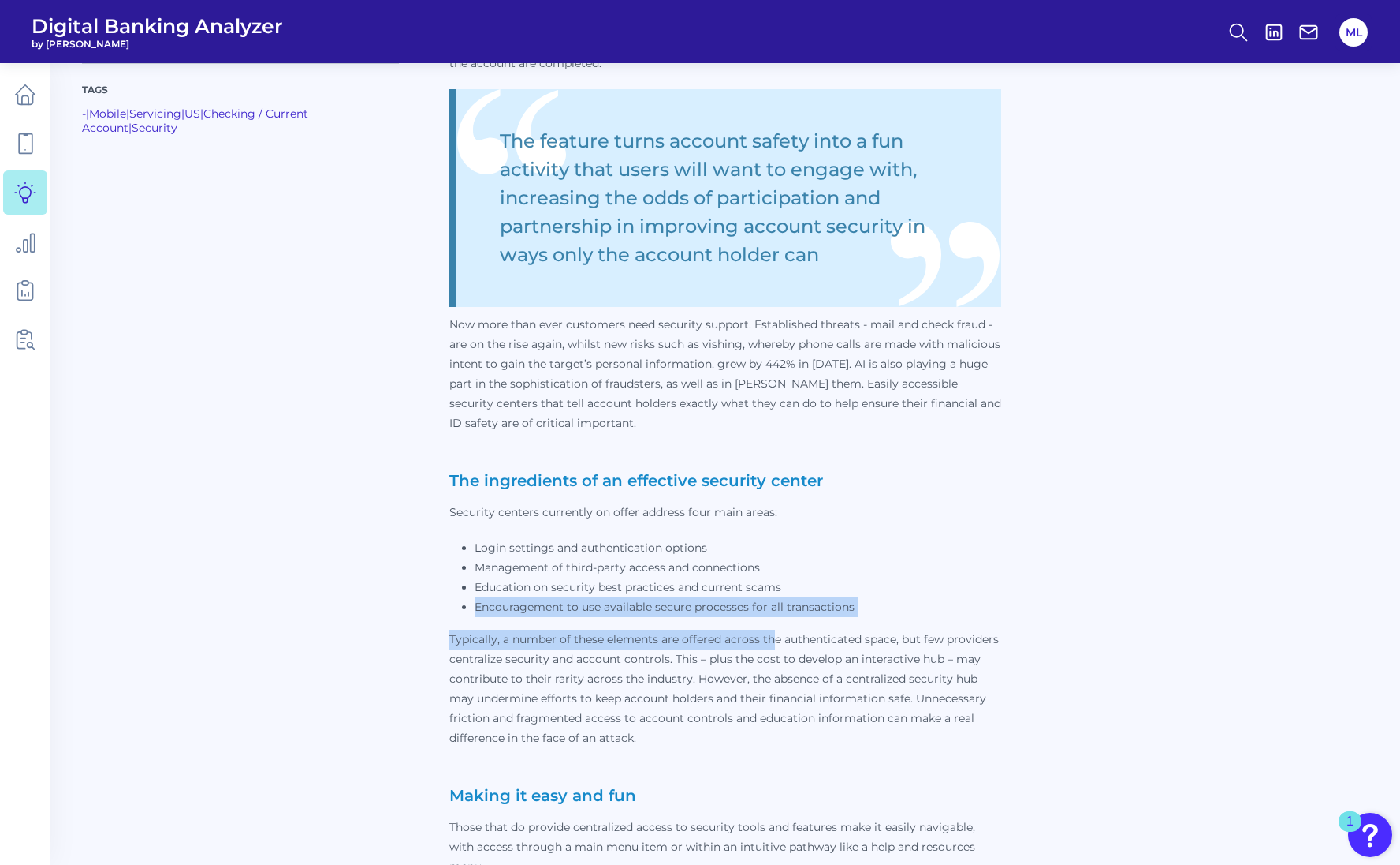
drag, startPoint x: 473, startPoint y: 610, endPoint x: 771, endPoint y: 626, distance: 298.4
click at [771, 626] on p "Financial crime continues to be on the rise, forcing providers to offer custome…" at bounding box center [725, 417] width 552 height 1304
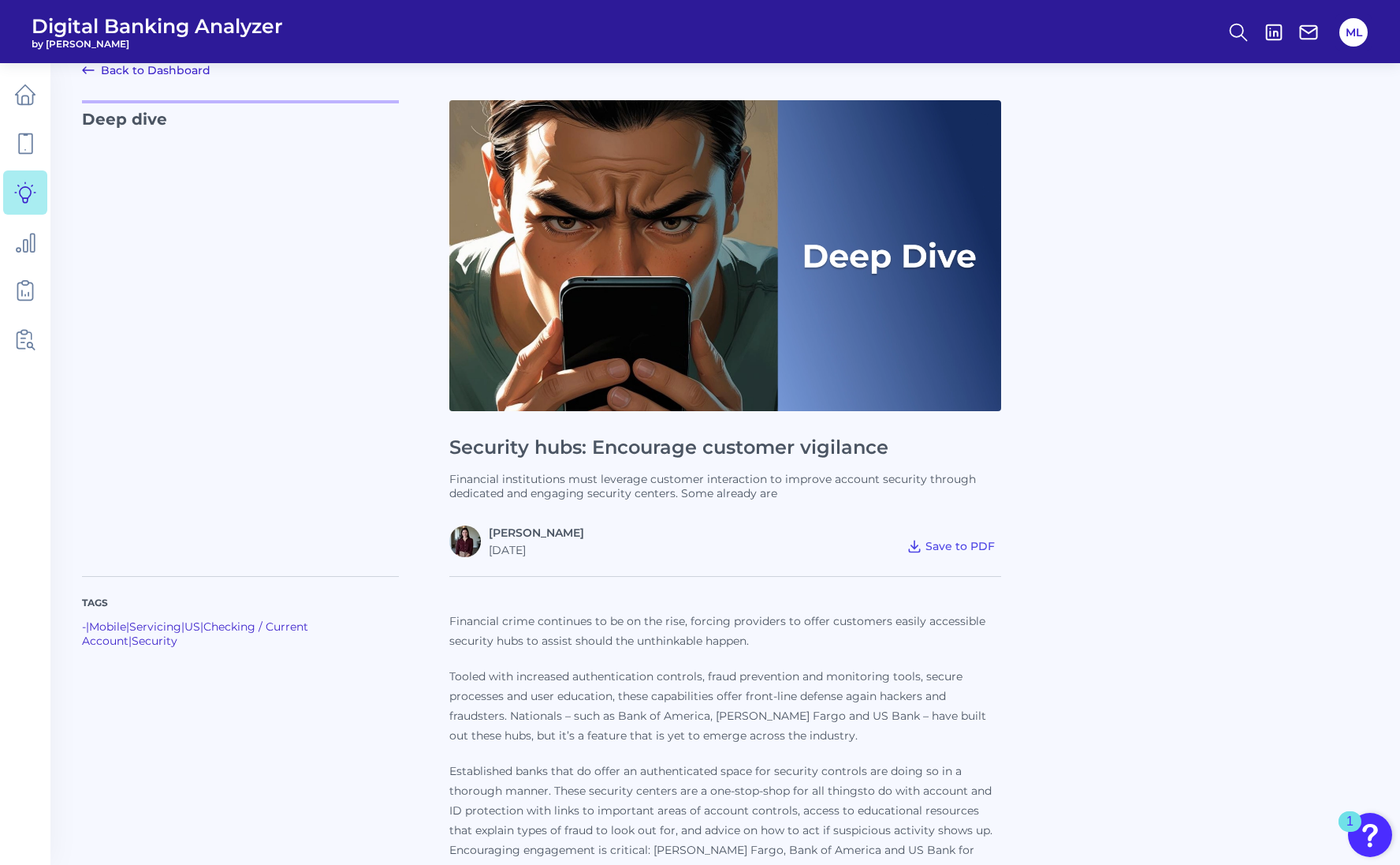
scroll to position [0, 0]
